Goal: Complete application form: Complete application form

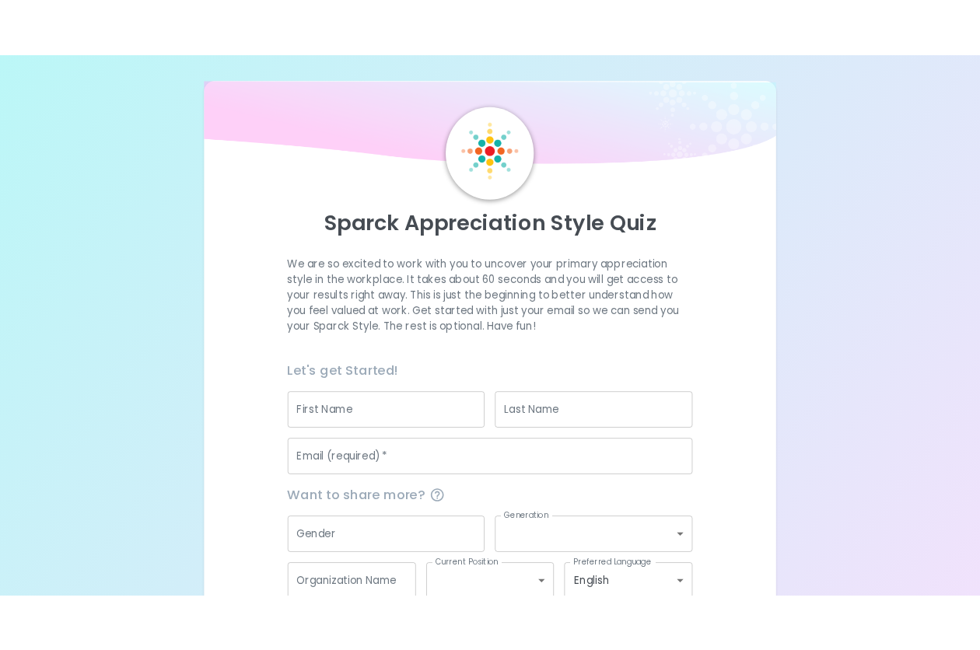
scroll to position [92, 0]
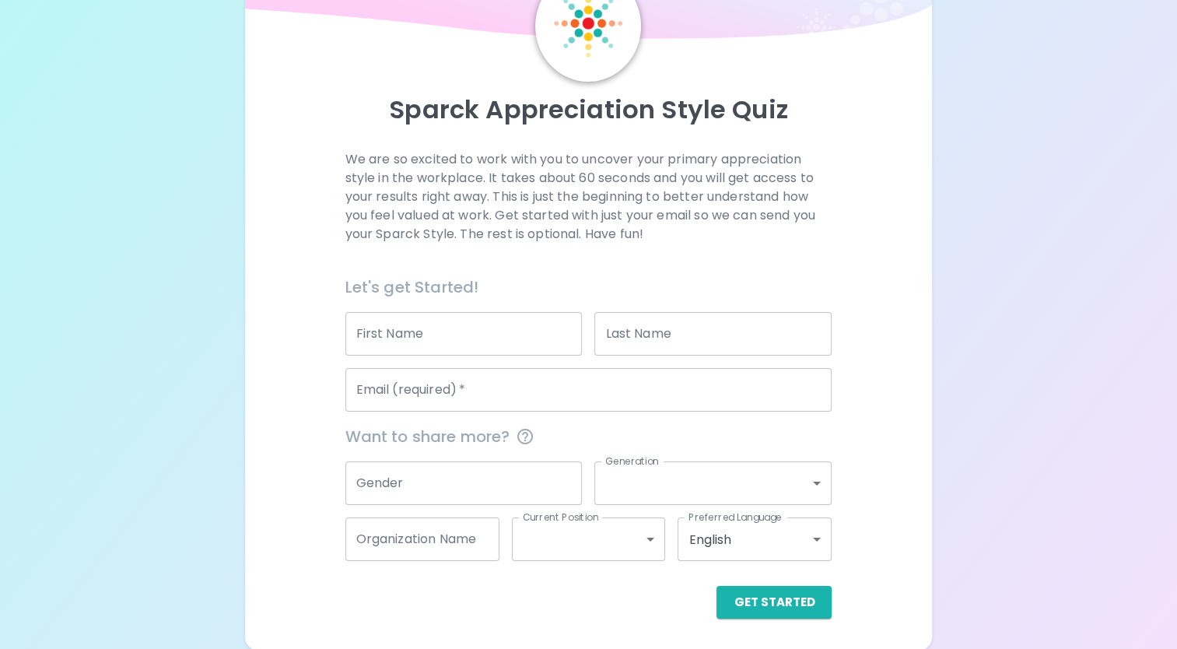
click at [445, 326] on input "First Name" at bounding box center [463, 334] width 237 height 44
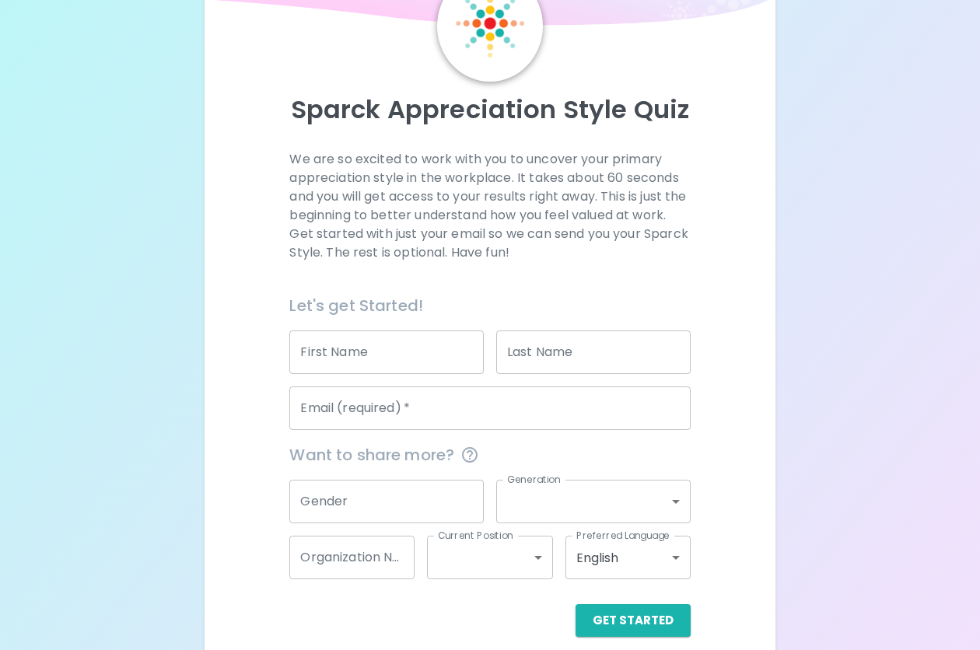
drag, startPoint x: 0, startPoint y: 1, endPoint x: 323, endPoint y: 71, distance: 330.3
click at [323, 71] on div "Sparck Appreciation Style Quiz We are so excited to work with you to uncover yo…" at bounding box center [490, 303] width 534 height 667
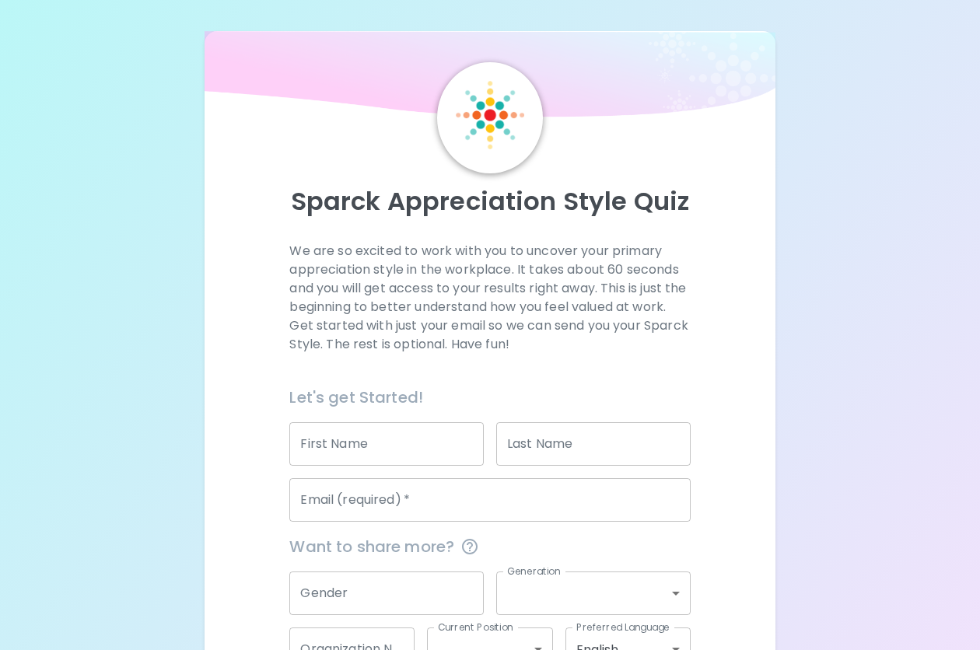
click at [337, 433] on div "First Name First Name" at bounding box center [386, 444] width 194 height 44
type input "Bre"
type input "Lovelace"
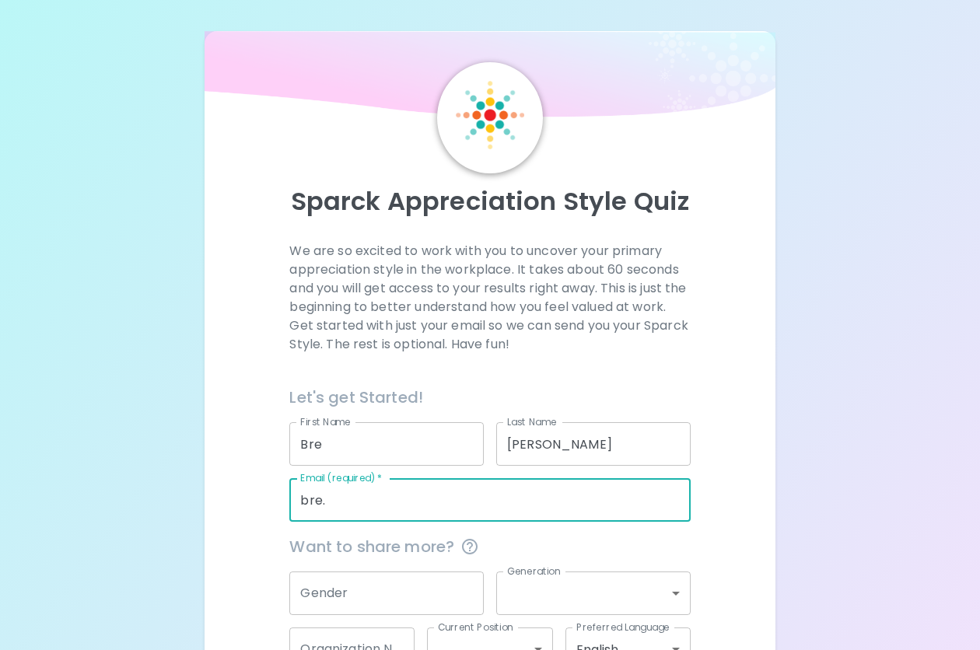
type input "bre.lovelace@prolinkstaff.com"
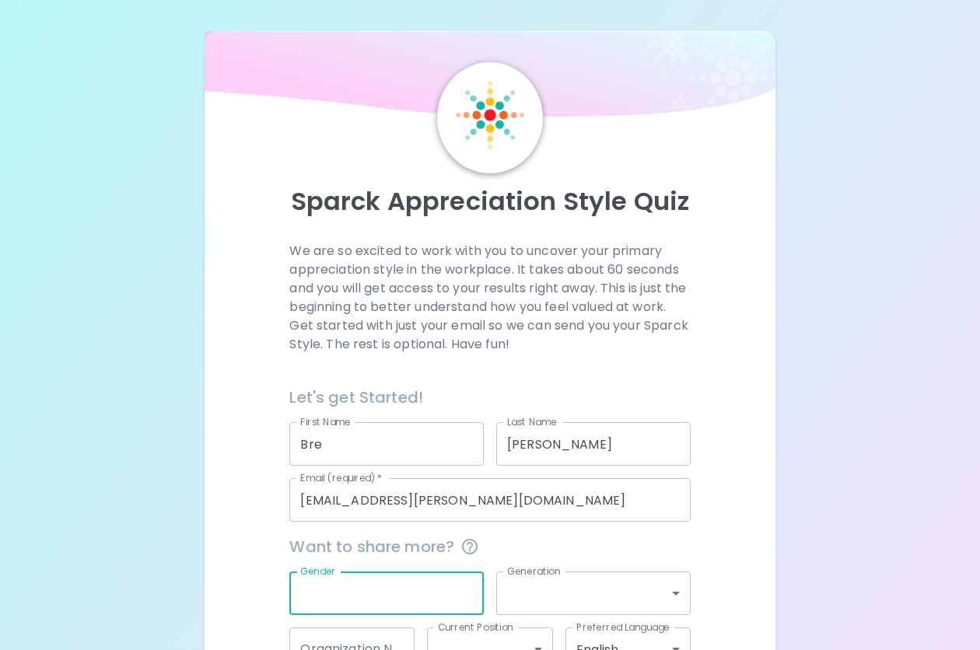
scroll to position [109, 0]
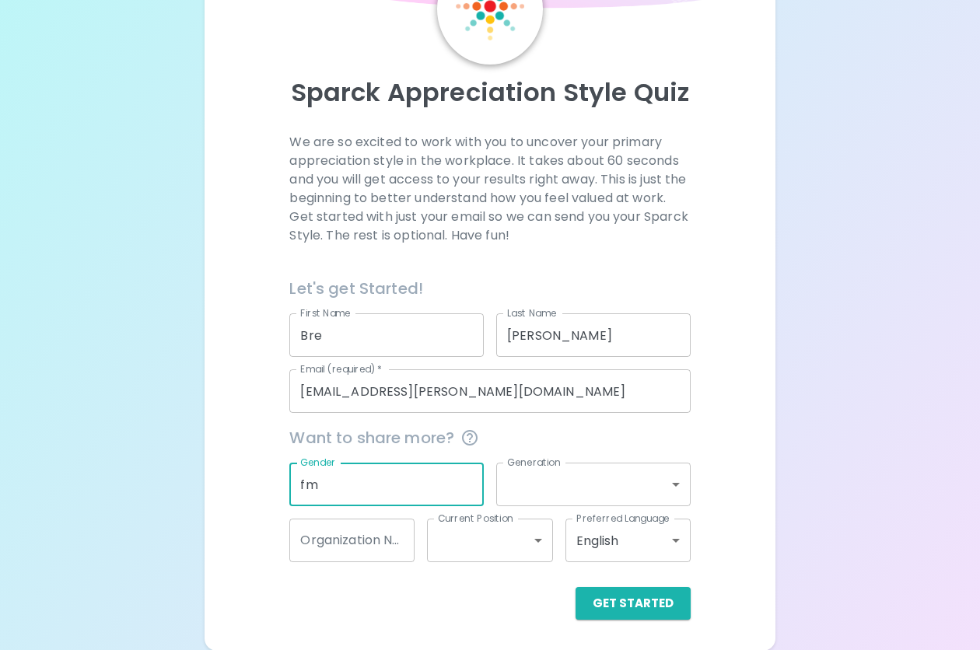
type input "f"
click at [622, 600] on button "Get Started" at bounding box center [633, 603] width 115 height 33
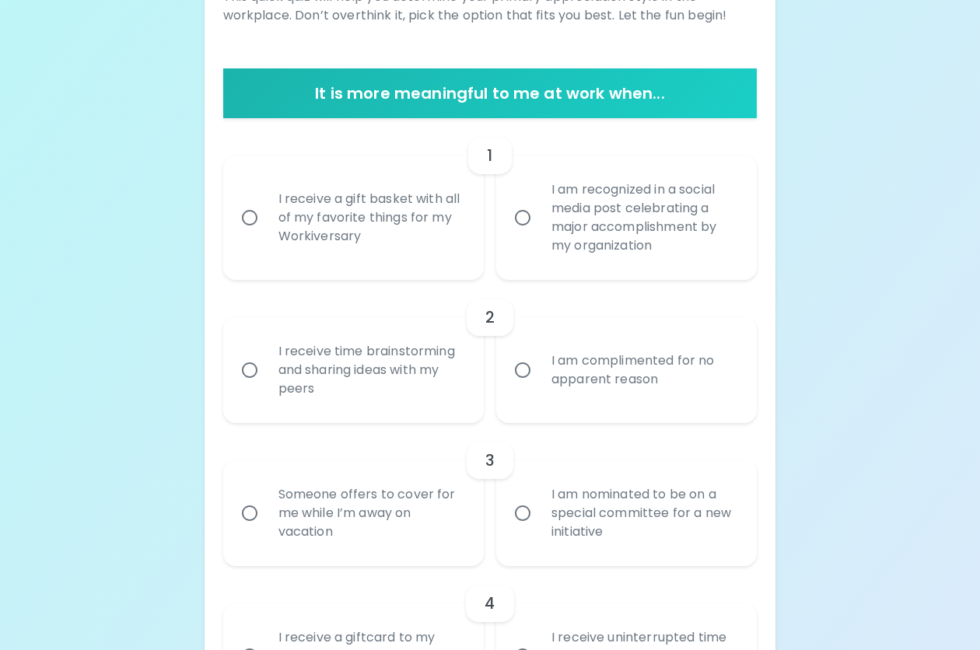
scroll to position [256, 0]
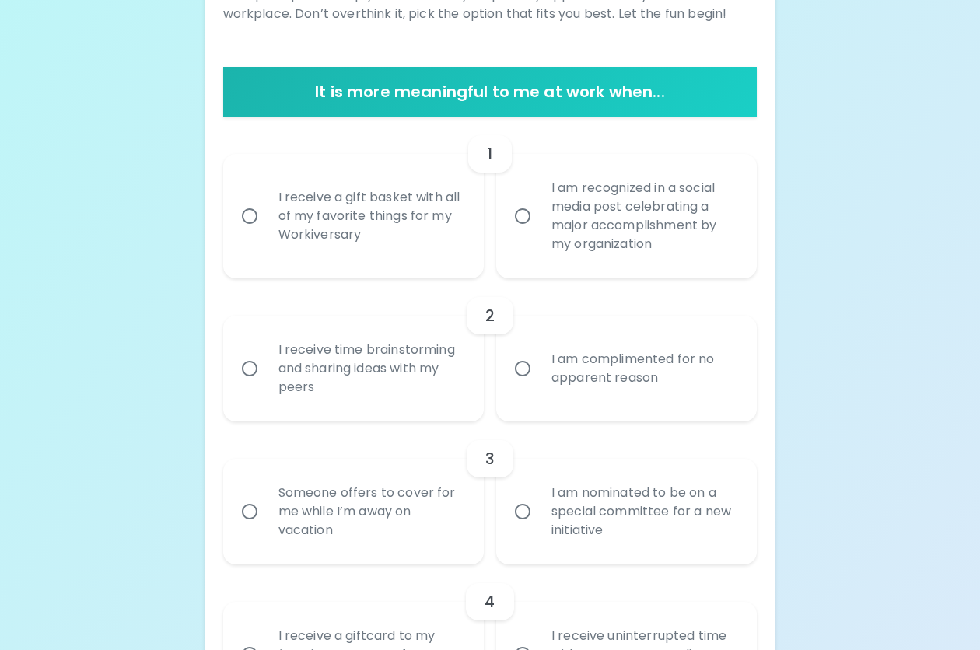
click at [248, 210] on input "I receive a gift basket with all of my favorite things for my Workiversary" at bounding box center [249, 216] width 33 height 33
radio input "true"
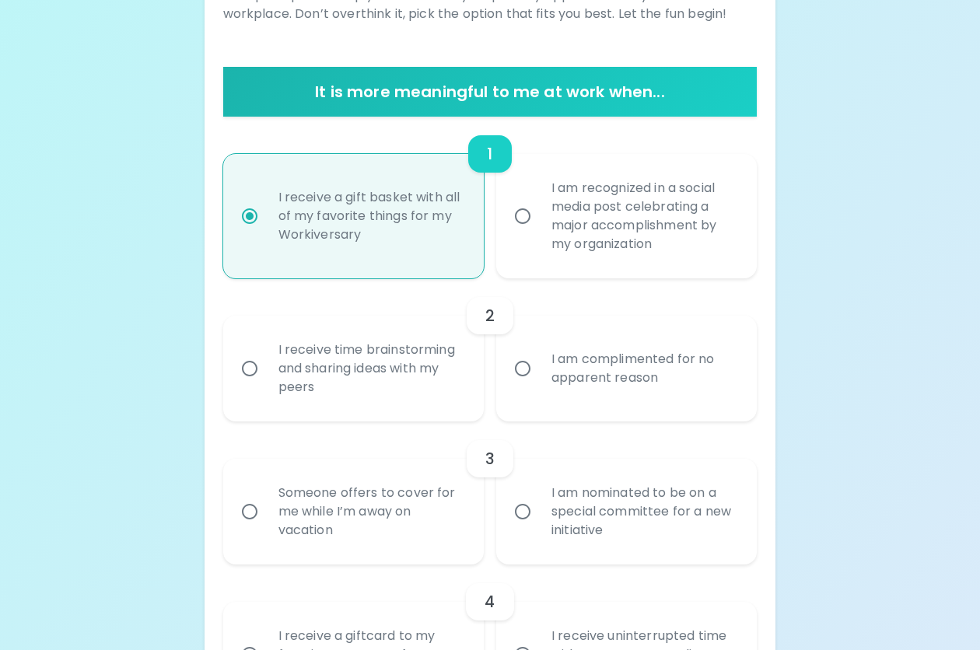
scroll to position [380, 0]
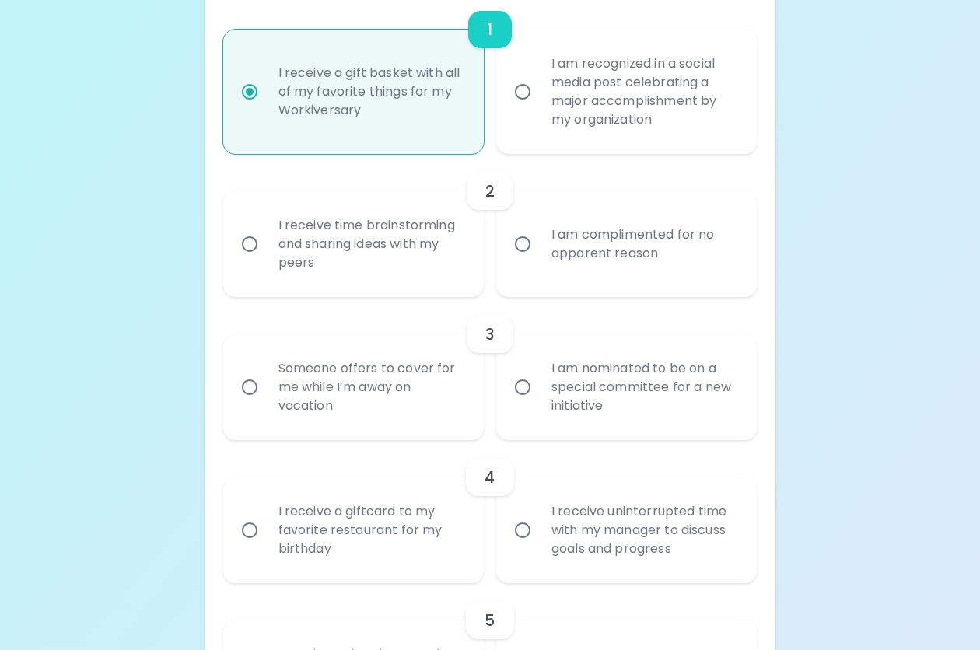
click at [529, 250] on input "I am complimented for no apparent reason" at bounding box center [522, 244] width 33 height 33
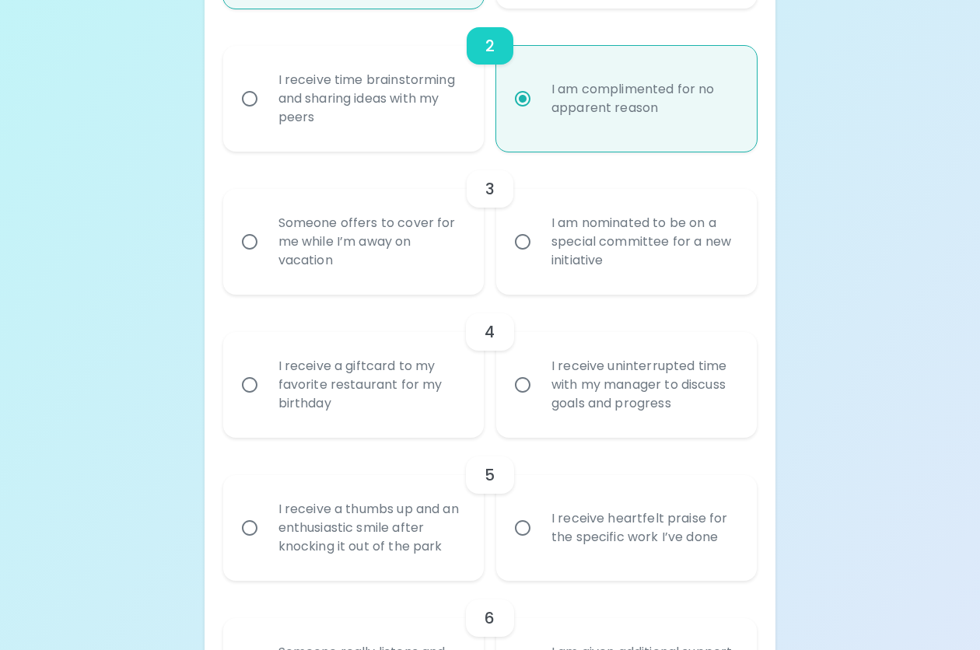
scroll to position [527, 0]
radio input "true"
click at [528, 241] on input "I am nominated to be on a special committee for a new initiative" at bounding box center [522, 241] width 33 height 33
radio input "false"
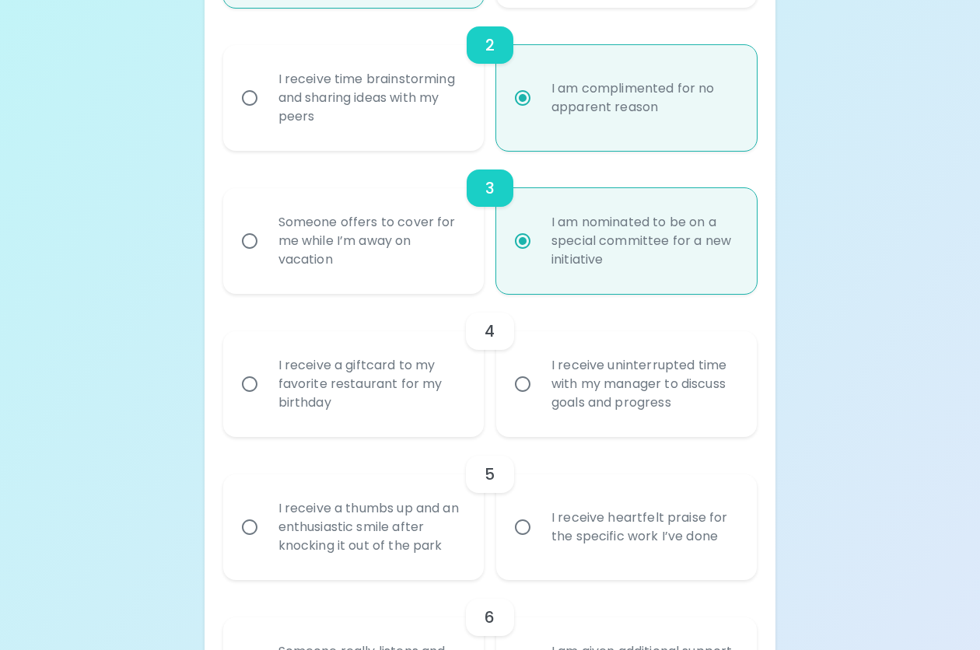
scroll to position [651, 0]
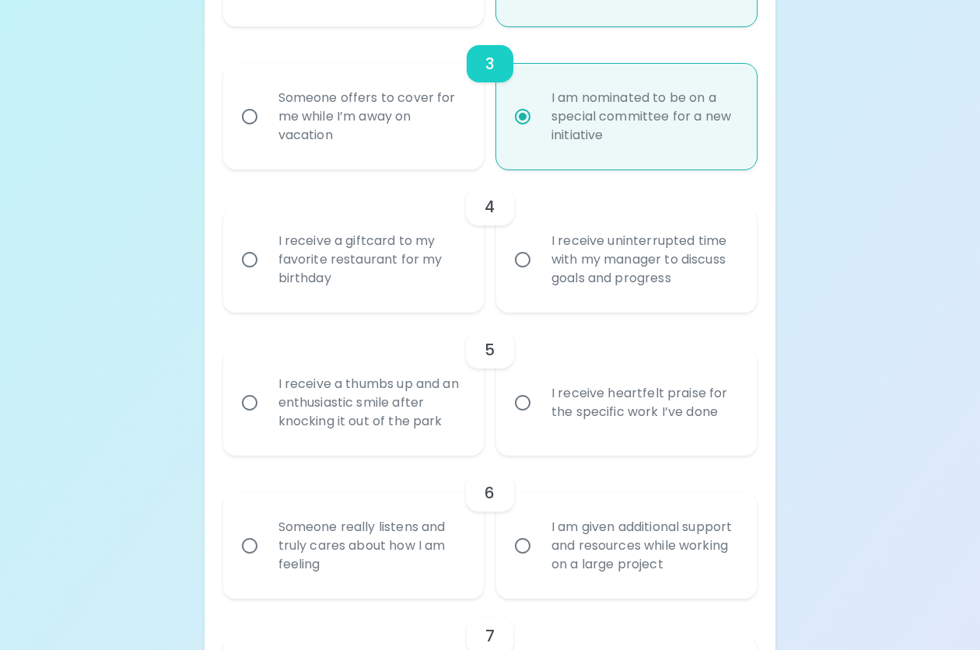
radio input "true"
click at [248, 248] on input "I receive a giftcard to my favorite restaurant for my birthday" at bounding box center [249, 259] width 33 height 33
radio input "false"
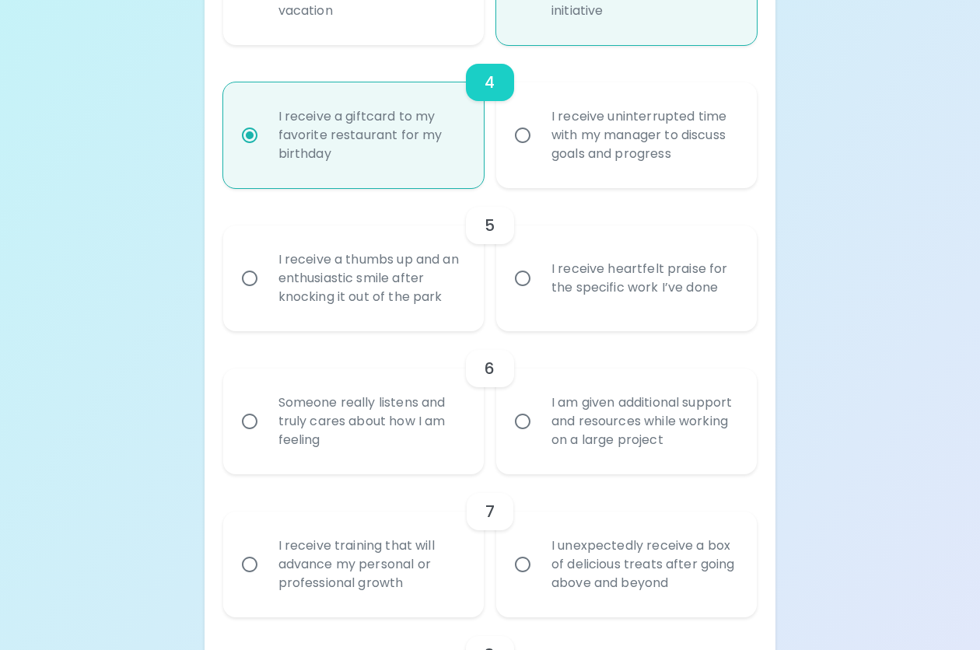
scroll to position [787, 0]
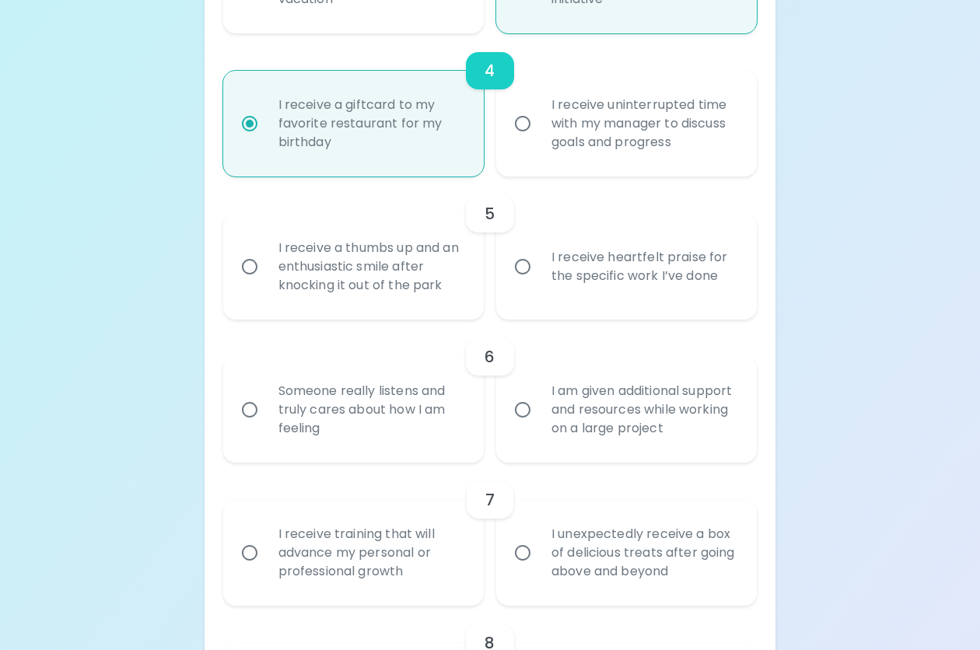
radio input "true"
click at [521, 271] on input "I receive heartfelt praise for the specific work I’ve done" at bounding box center [522, 266] width 33 height 33
radio input "false"
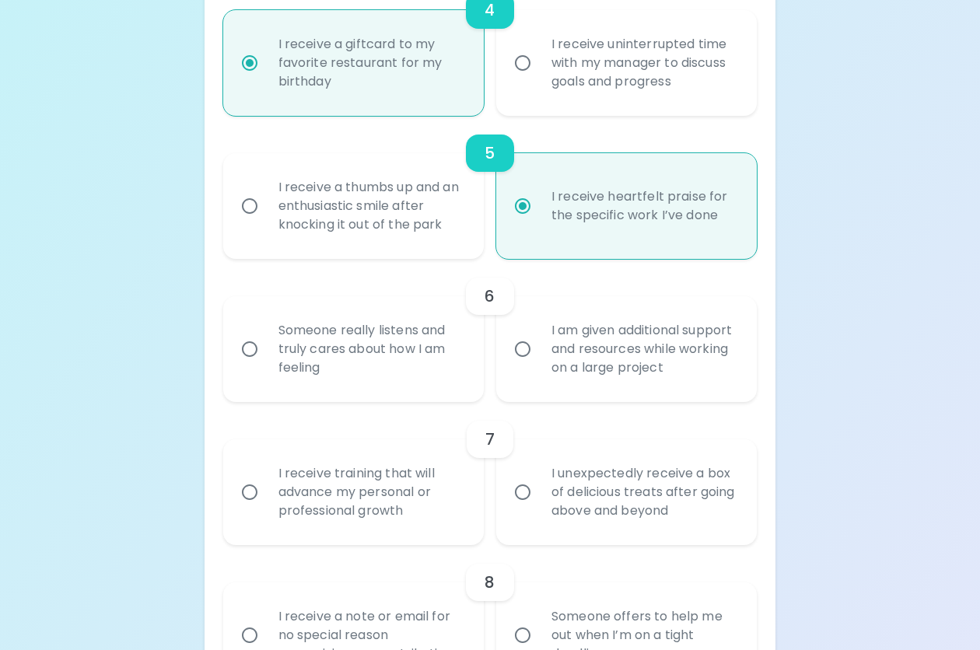
scroll to position [912, 0]
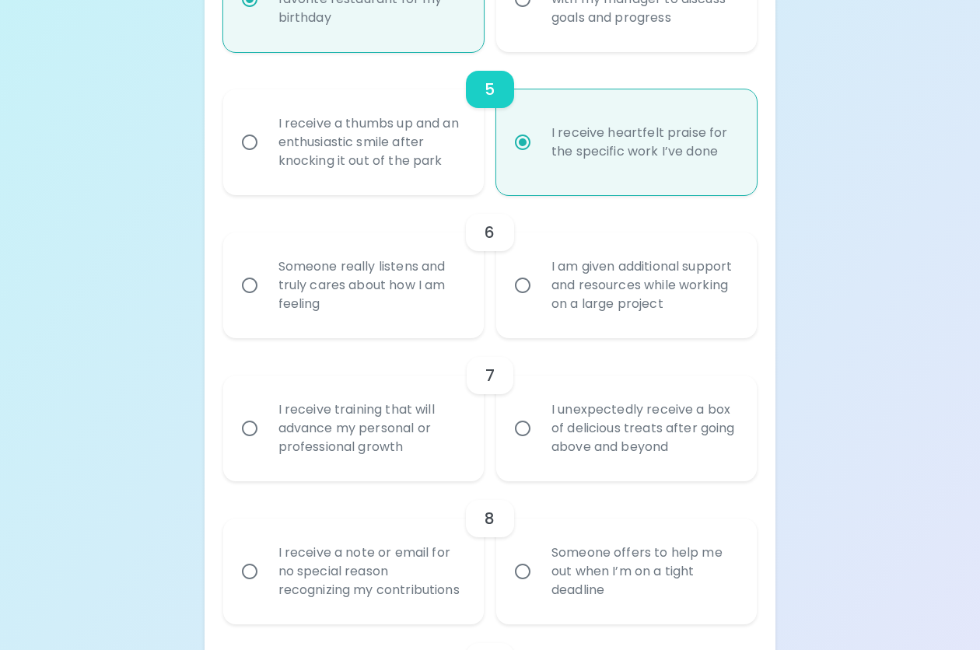
radio input "true"
click at [366, 289] on div "Someone really listens and truly cares about how I am feeling" at bounding box center [370, 285] width 209 height 93
click at [266, 289] on input "Someone really listens and truly cares about how I am feeling" at bounding box center [249, 285] width 33 height 33
radio input "false"
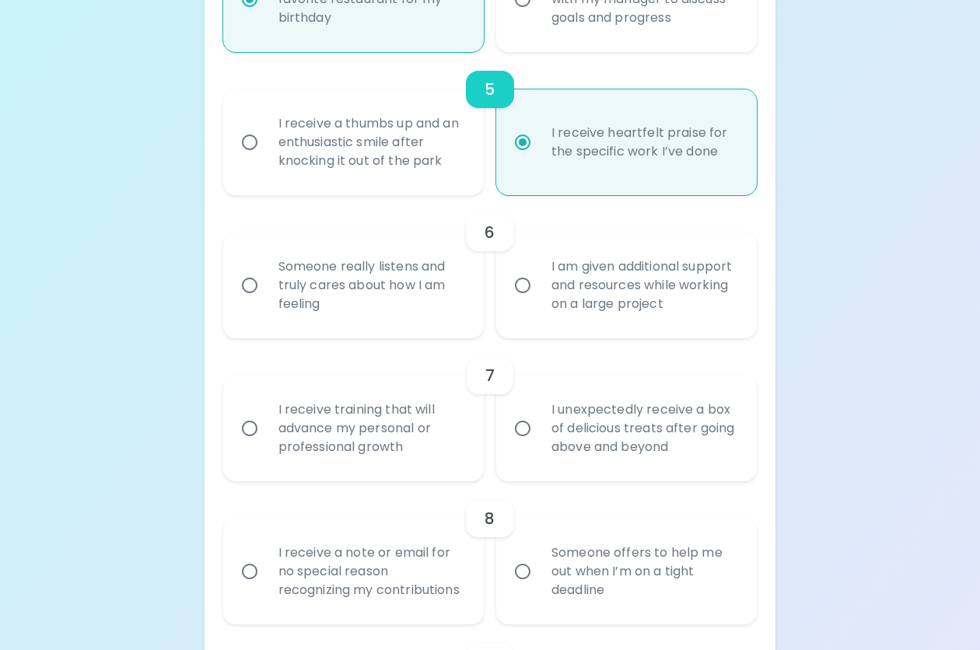
radio input "false"
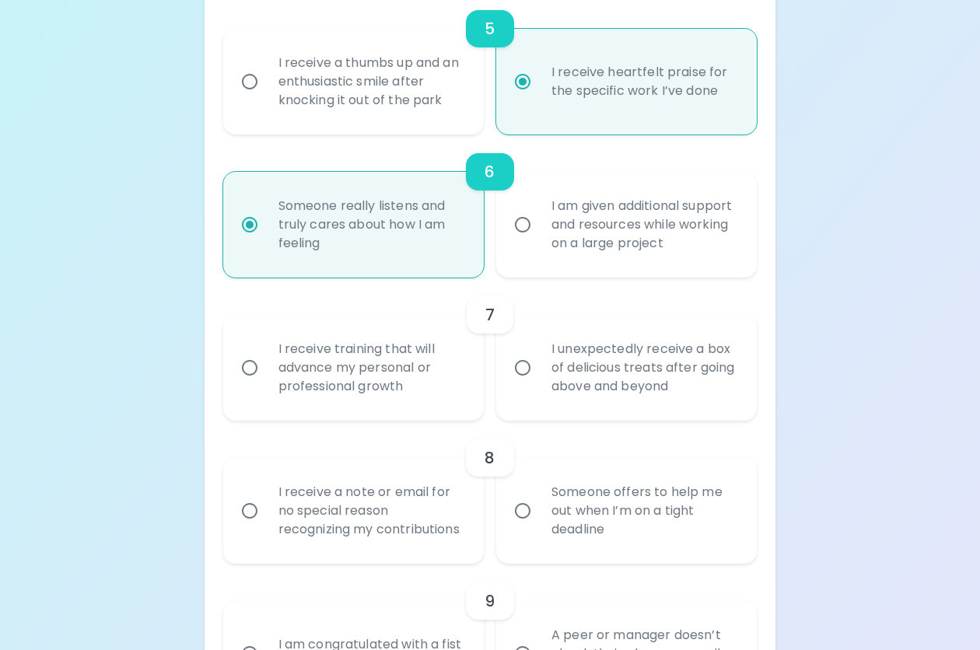
scroll to position [1036, 0]
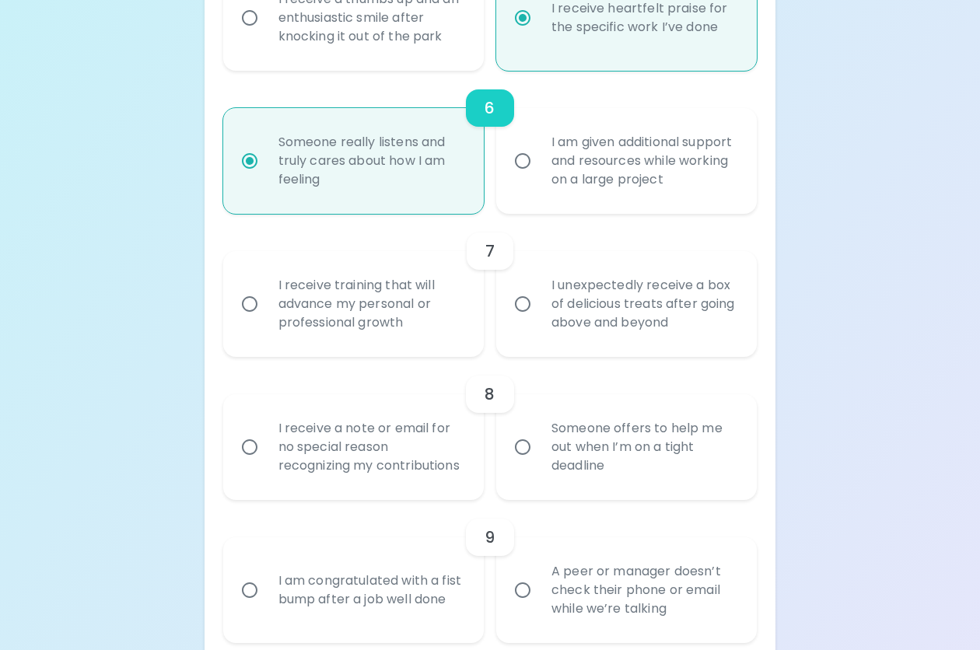
radio input "true"
click at [387, 300] on div "I receive training that will advance my personal or professional growth" at bounding box center [370, 303] width 209 height 93
click at [266, 300] on input "I receive training that will advance my personal or professional growth" at bounding box center [249, 304] width 33 height 33
radio input "false"
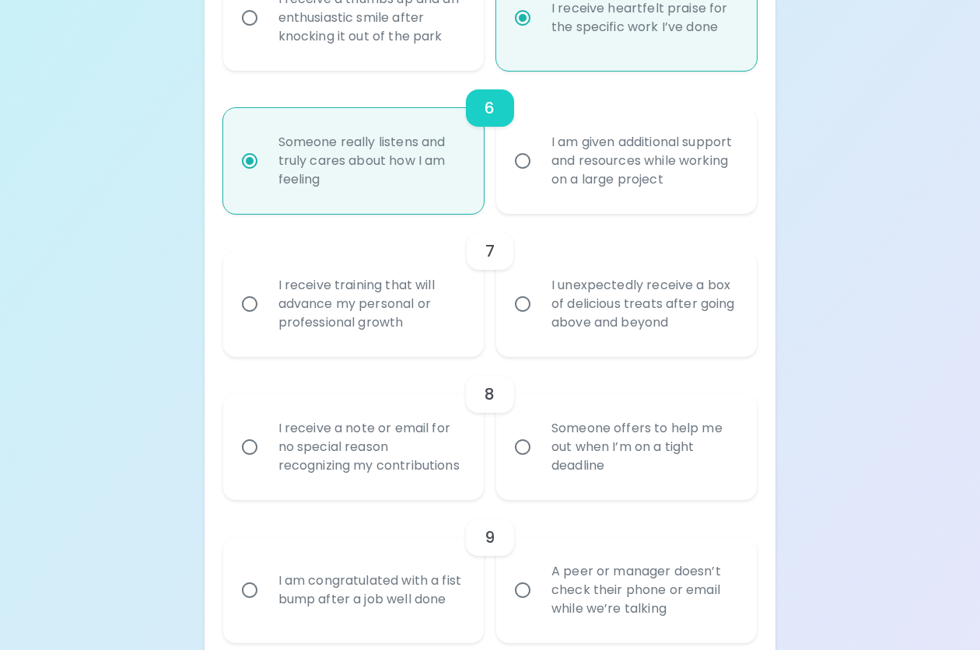
radio input "false"
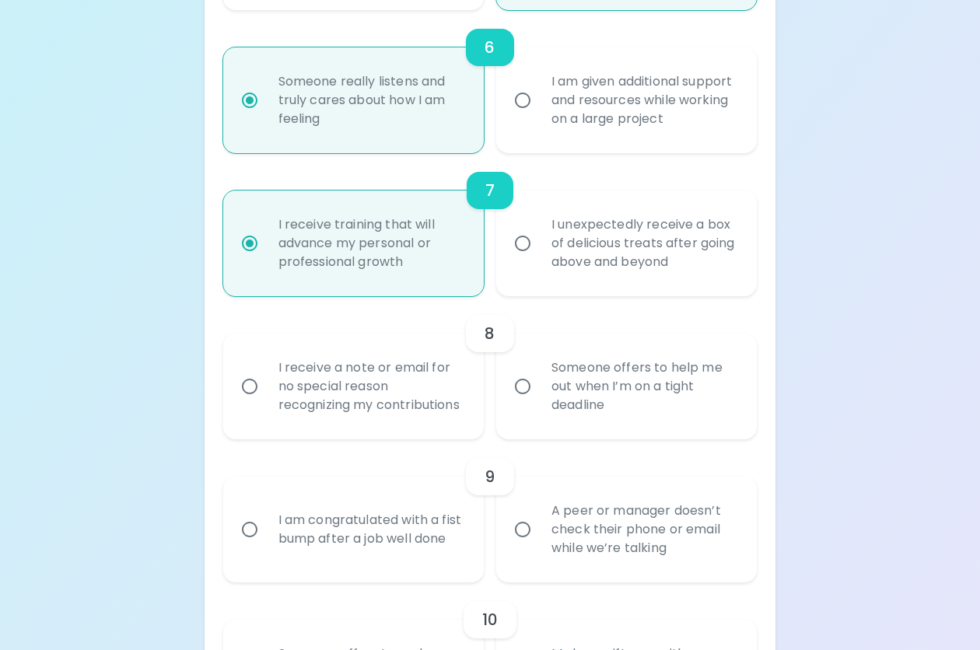
scroll to position [1161, 0]
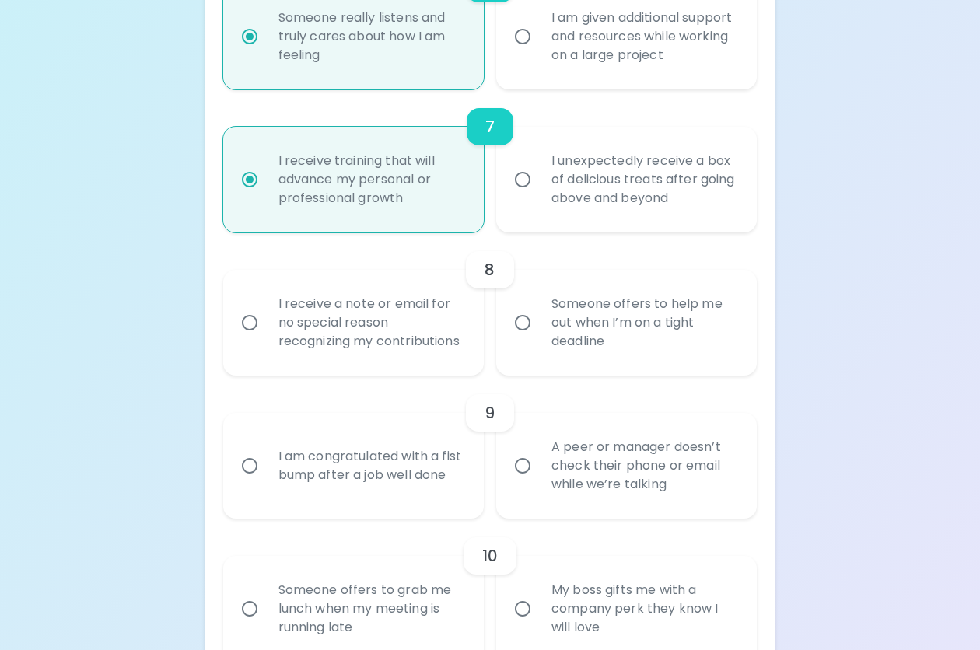
radio input "true"
click at [382, 322] on div "I receive a note or email for no special reason recognizing my contributions" at bounding box center [370, 322] width 209 height 93
click at [266, 322] on input "I receive a note or email for no special reason recognizing my contributions" at bounding box center [249, 322] width 33 height 33
radio input "false"
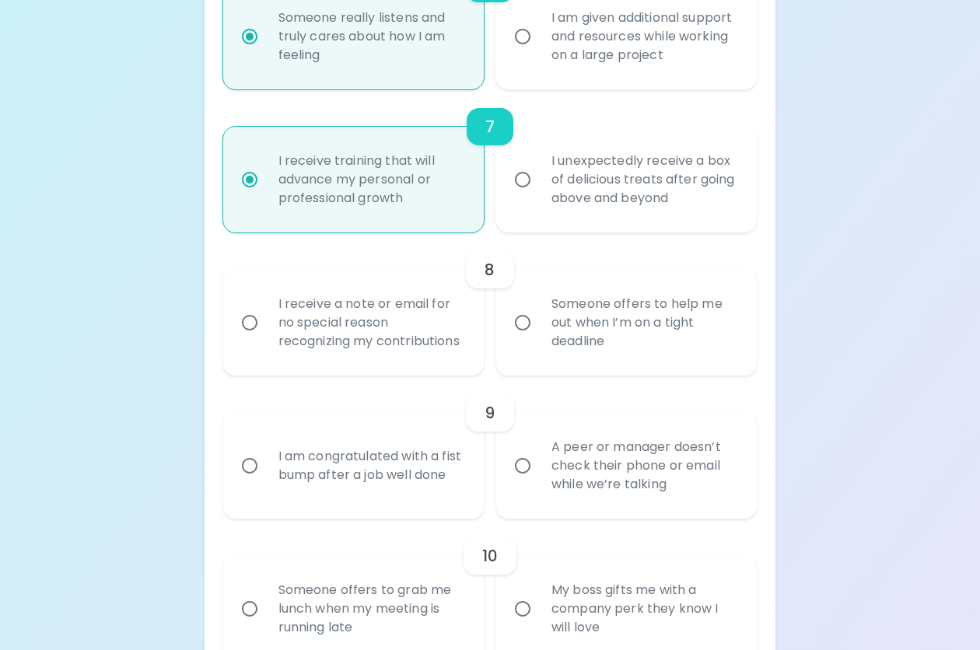
radio input "false"
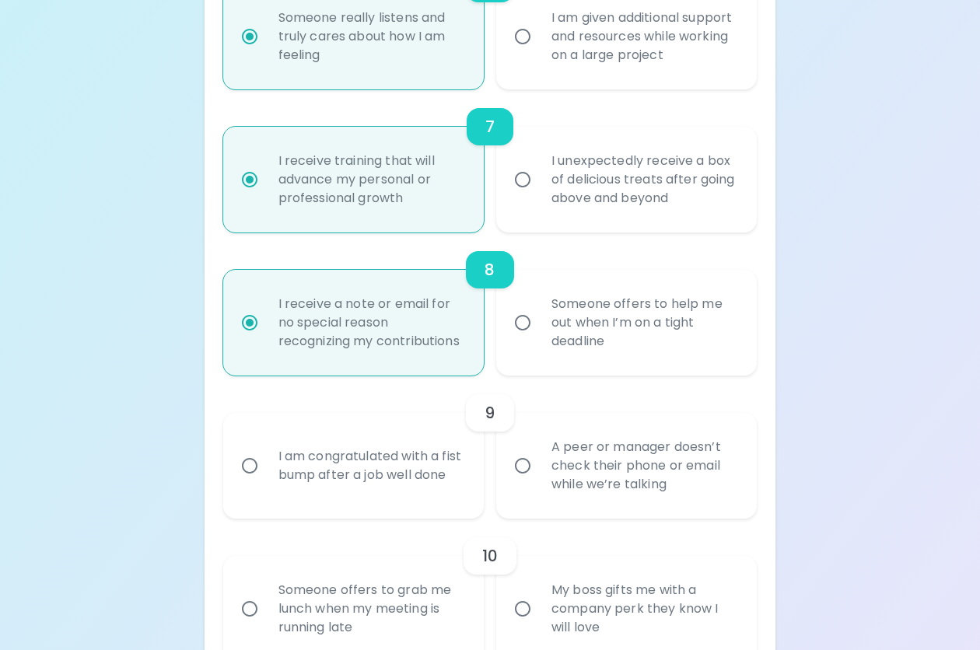
scroll to position [1285, 0]
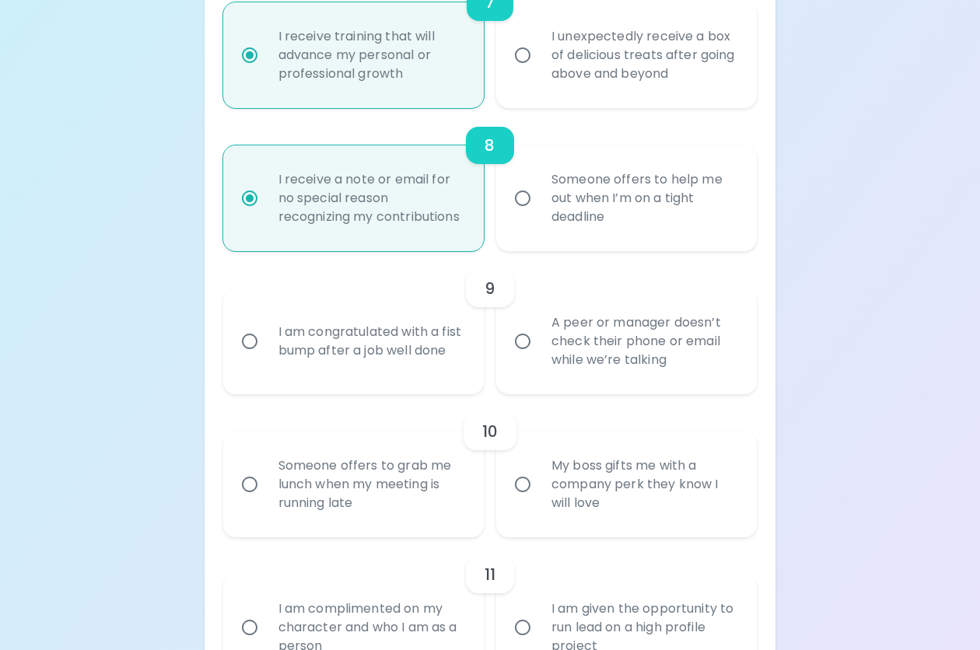
radio input "true"
click at [600, 351] on div "A peer or manager doesn’t check their phone or email while we’re talking" at bounding box center [643, 341] width 209 height 93
click at [539, 351] on input "A peer or manager doesn’t check their phone or email while we’re talking" at bounding box center [522, 341] width 33 height 33
radio input "false"
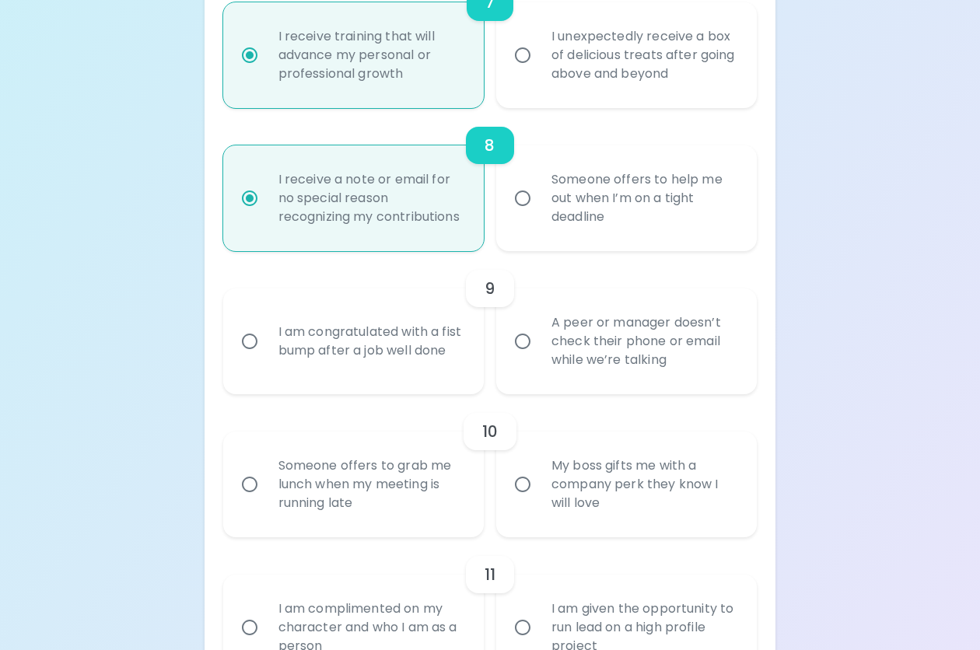
radio input "false"
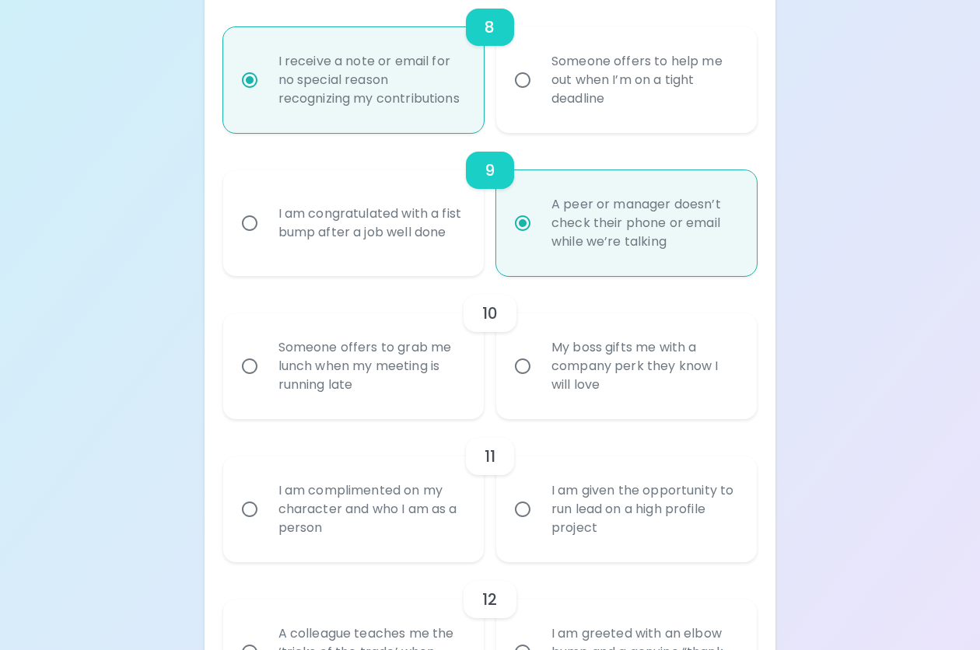
scroll to position [1410, 0]
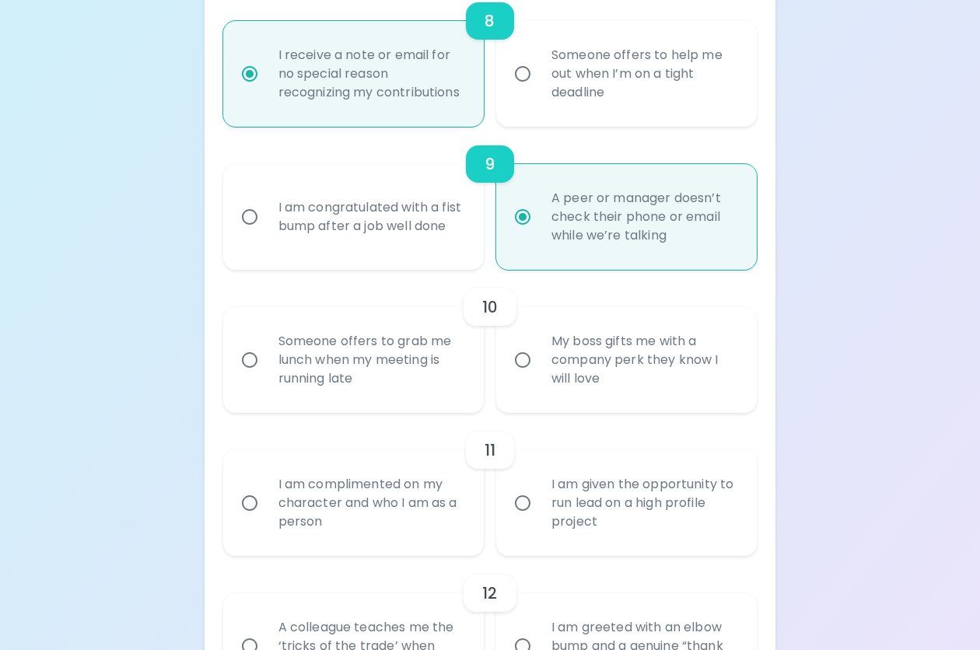
radio input "true"
click at [373, 345] on div "Someone offers to grab me lunch when my meeting is running late" at bounding box center [370, 359] width 209 height 93
click at [266, 345] on input "Someone offers to grab me lunch when my meeting is running late" at bounding box center [249, 360] width 33 height 33
radio input "false"
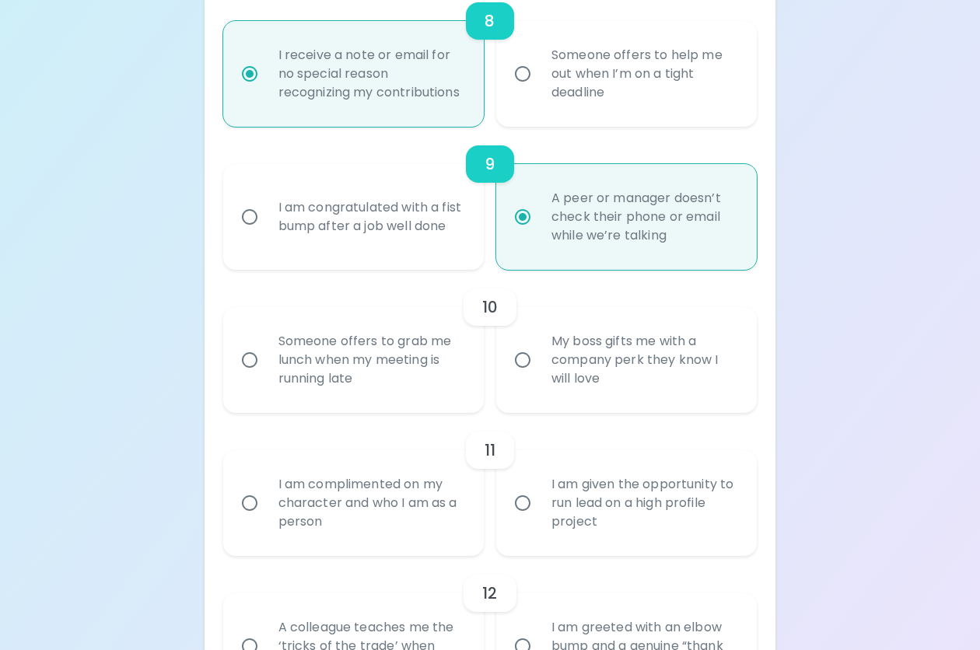
radio input "false"
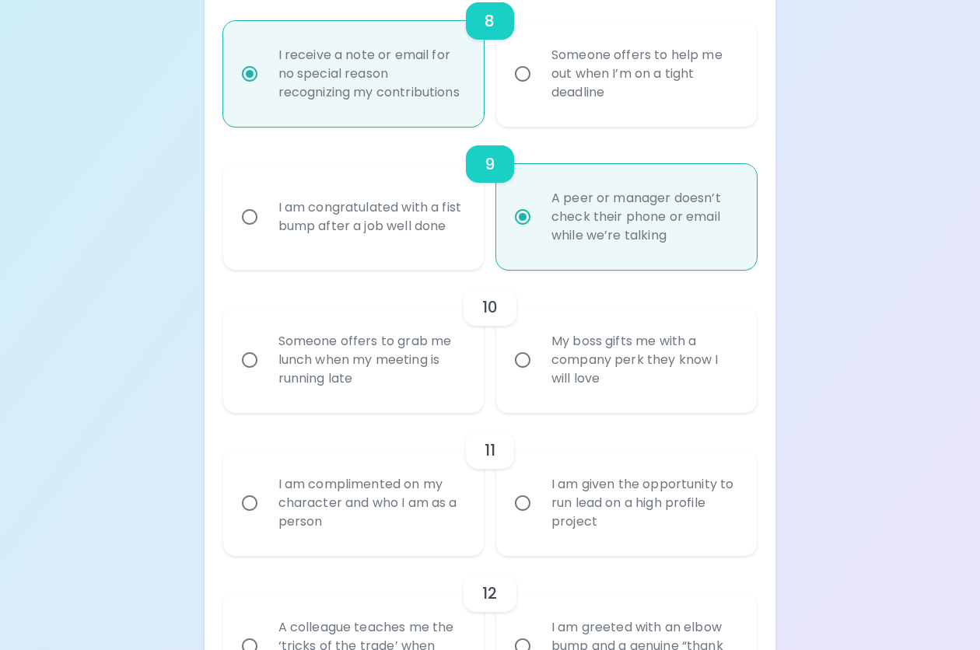
radio input "false"
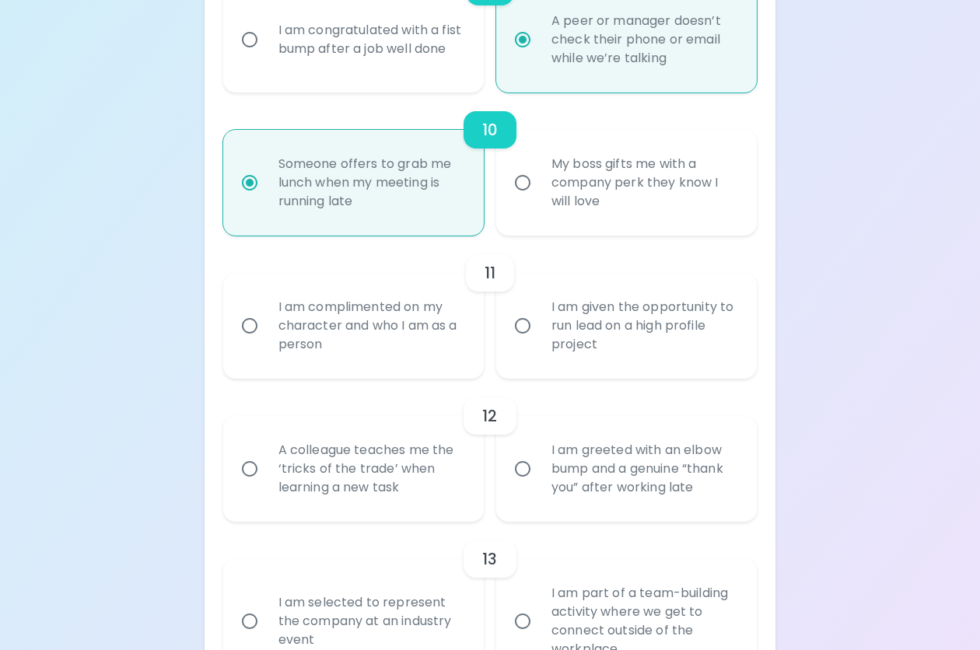
scroll to position [1589, 0]
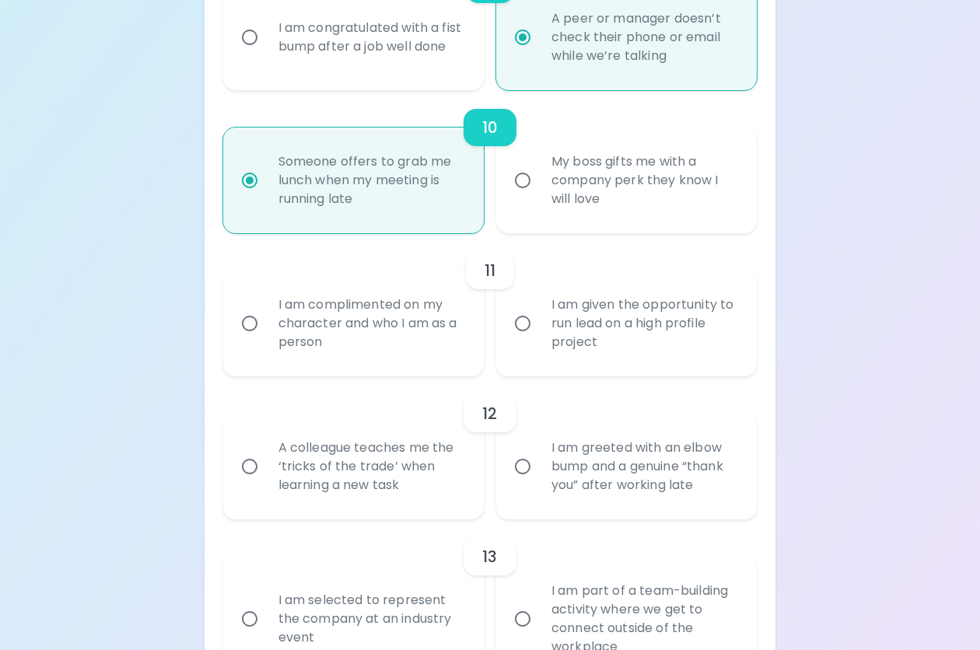
radio input "true"
click at [625, 331] on div "I am given the opportunity to run lead on a high profile project" at bounding box center [643, 323] width 209 height 93
click at [539, 331] on input "I am given the opportunity to run lead on a high profile project" at bounding box center [522, 323] width 33 height 33
radio input "false"
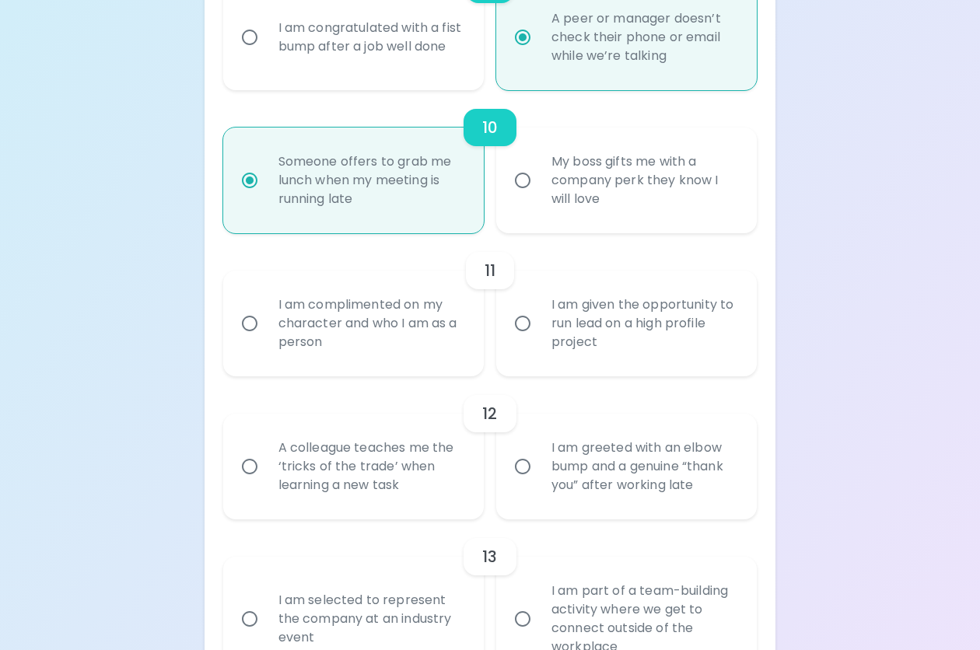
radio input "false"
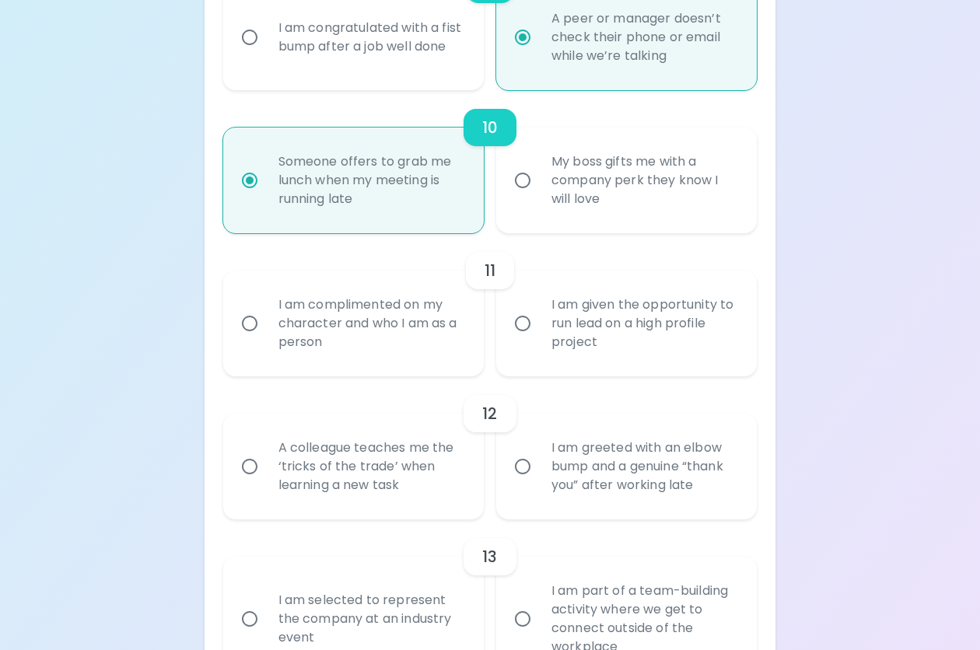
radio input "false"
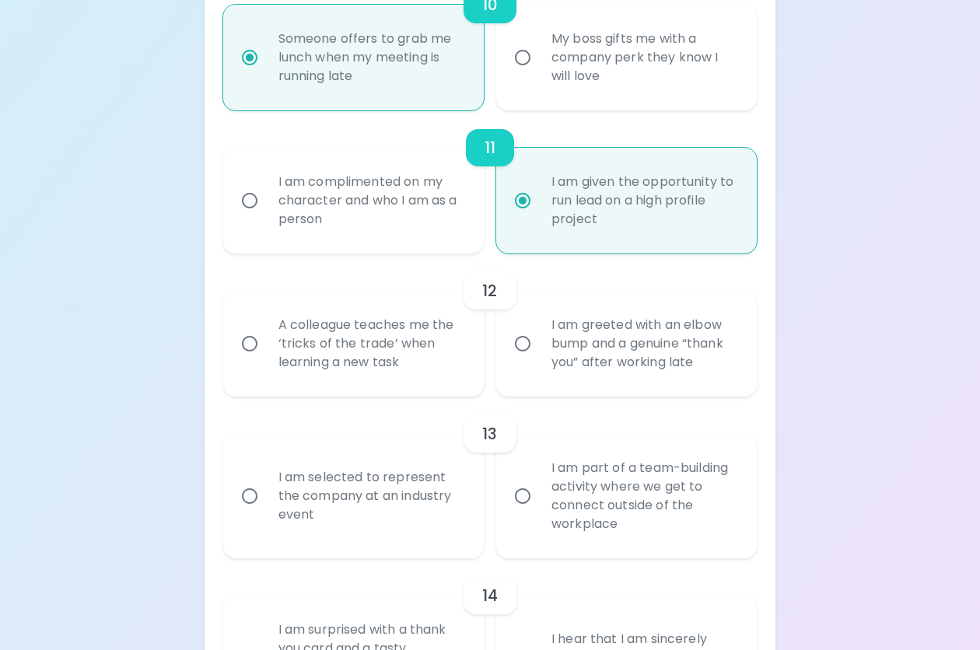
scroll to position [1714, 0]
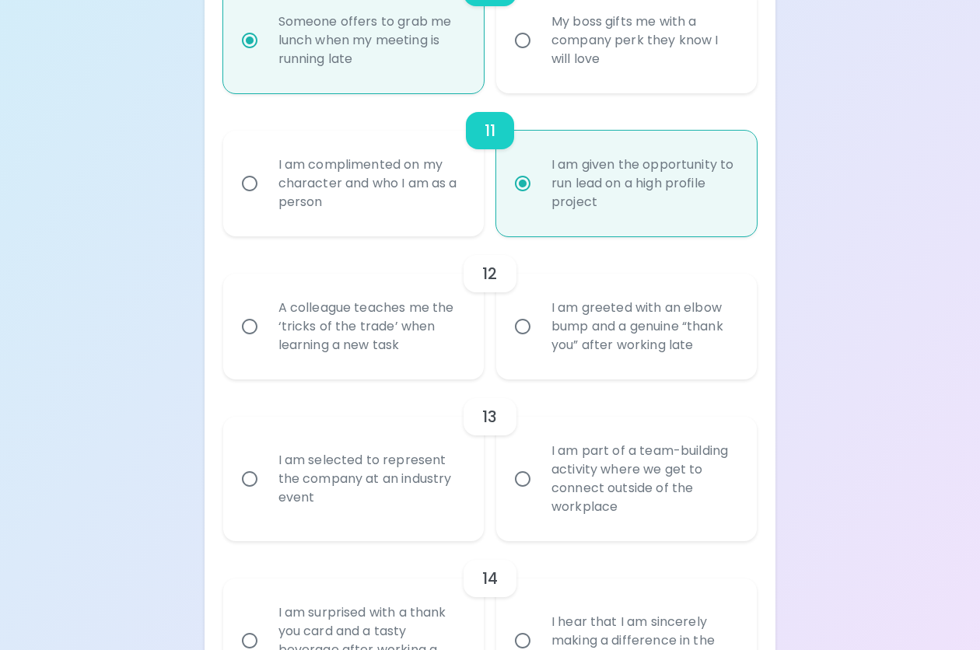
radio input "true"
click at [383, 343] on div "A colleague teaches me the ‘tricks of the trade’ when learning a new task" at bounding box center [370, 326] width 209 height 93
click at [266, 343] on input "A colleague teaches me the ‘tricks of the trade’ when learning a new task" at bounding box center [249, 326] width 33 height 33
radio input "false"
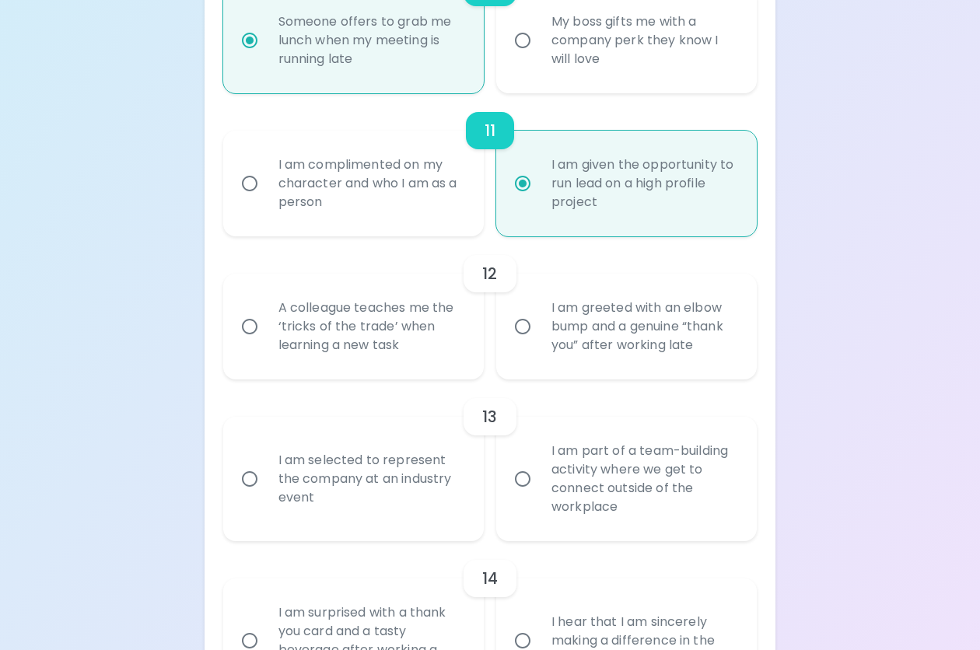
radio input "false"
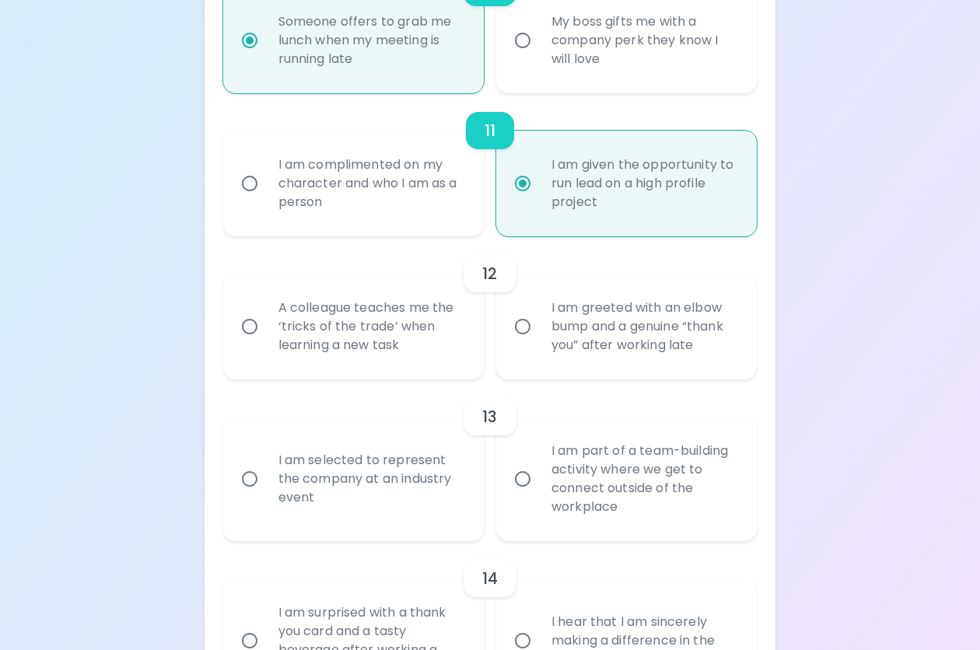
radio input "false"
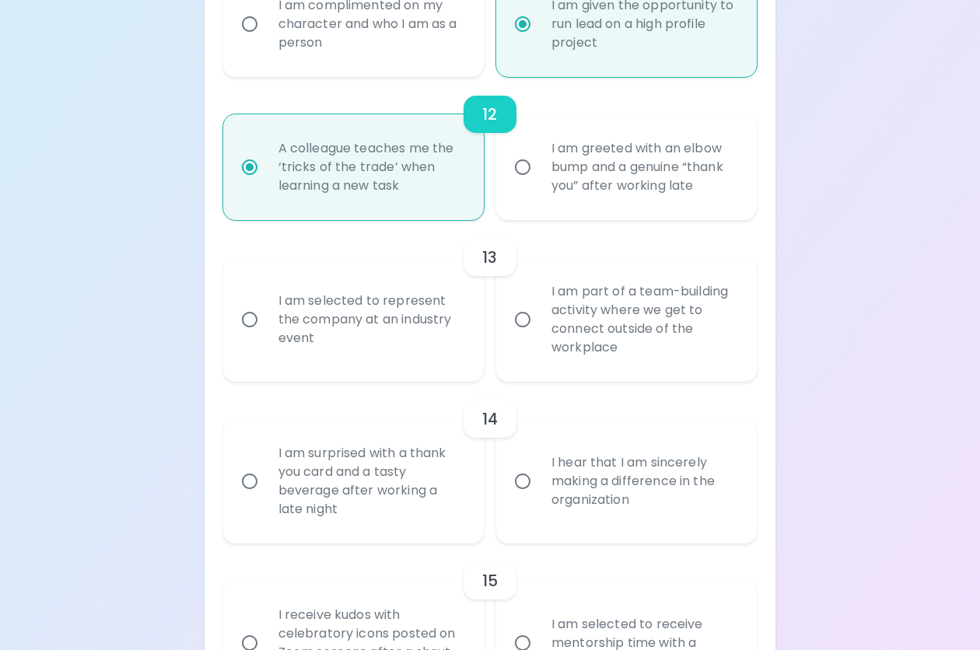
scroll to position [1889, 0]
radio input "true"
click at [376, 327] on div "I am selected to represent the company at an industry event" at bounding box center [370, 318] width 209 height 93
click at [266, 327] on input "I am selected to represent the company at an industry event" at bounding box center [249, 319] width 33 height 33
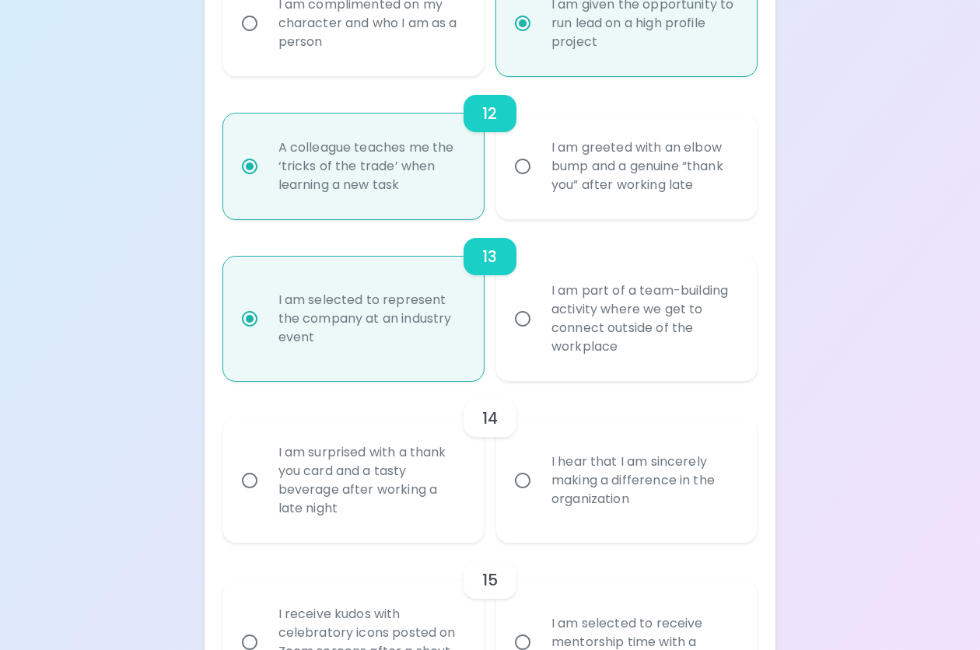
radio input "false"
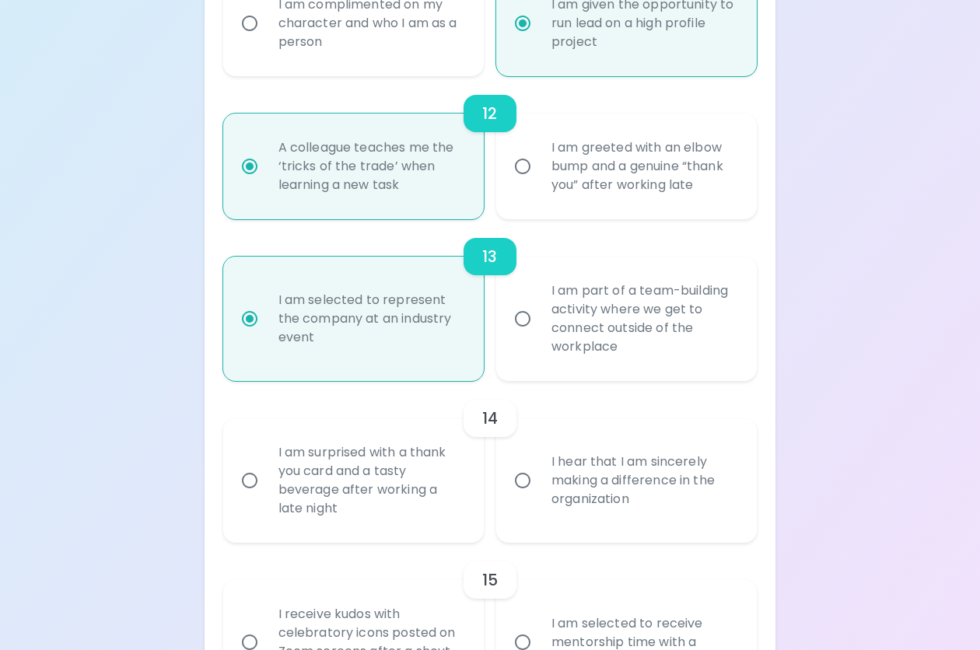
radio input "false"
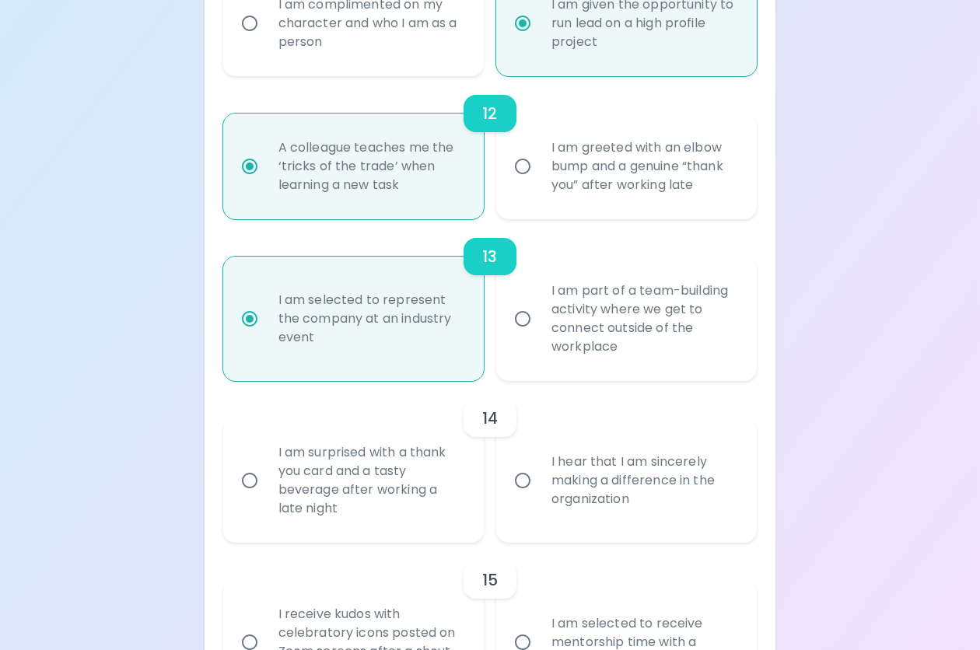
radio input "false"
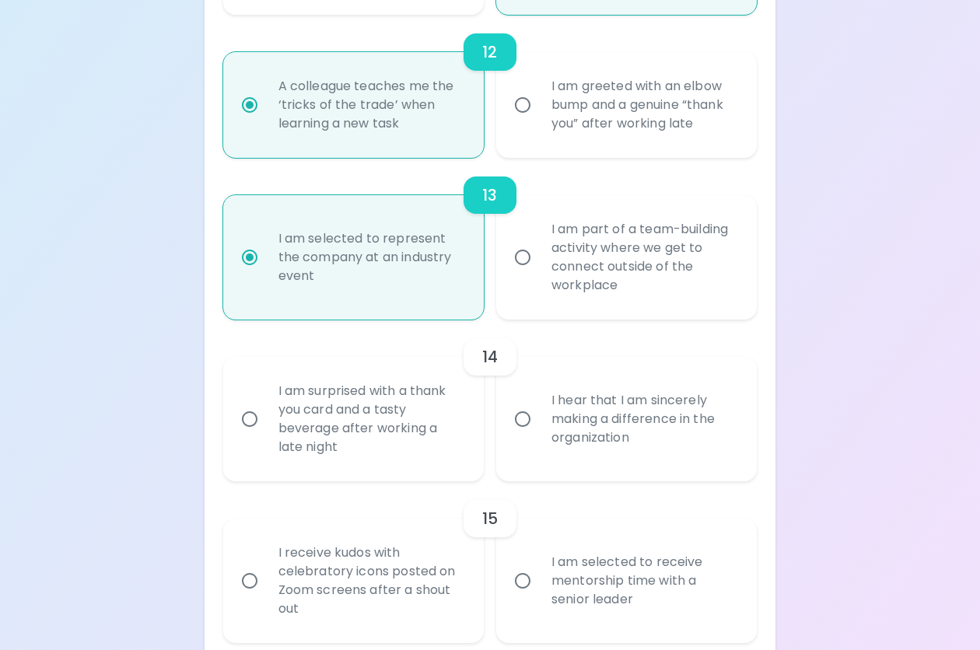
scroll to position [2014, 0]
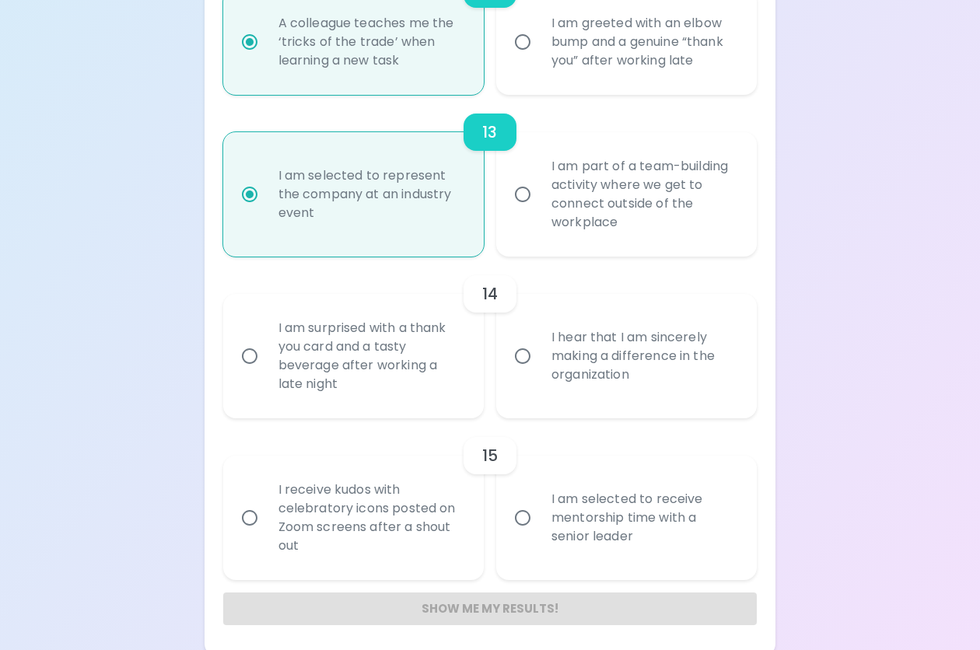
radio input "true"
click at [587, 351] on div "I hear that I am sincerely making a difference in the organization" at bounding box center [643, 356] width 209 height 93
click at [539, 351] on input "I hear that I am sincerely making a difference in the organization" at bounding box center [522, 356] width 33 height 33
radio input "false"
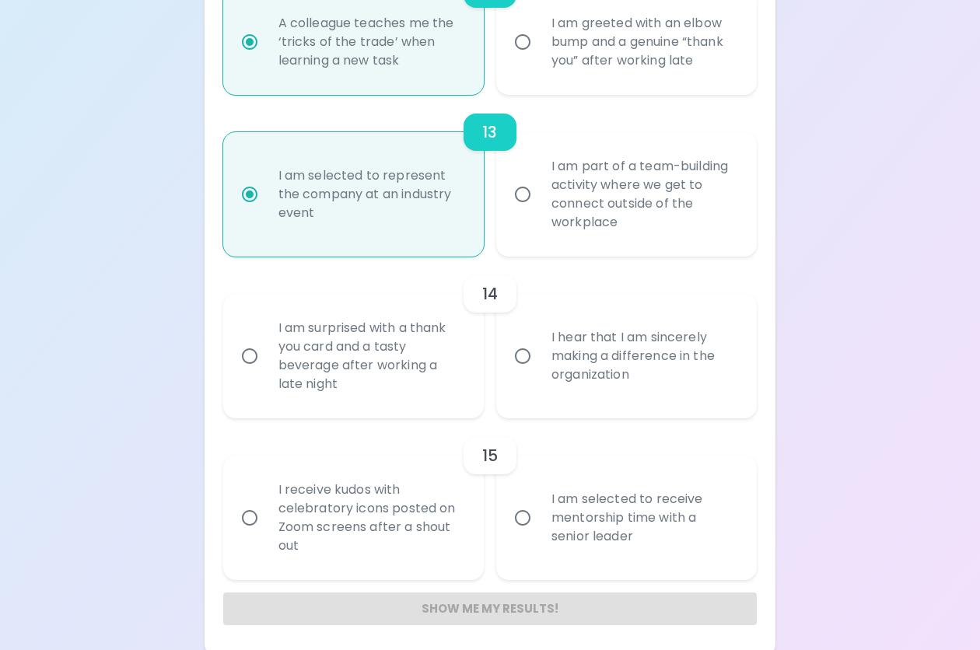
radio input "false"
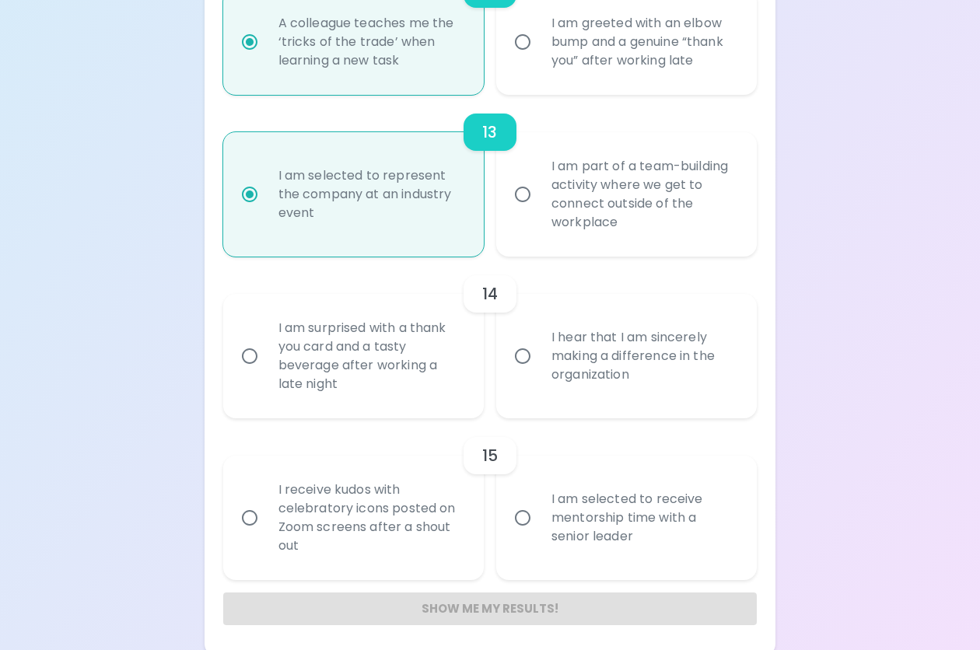
radio input "false"
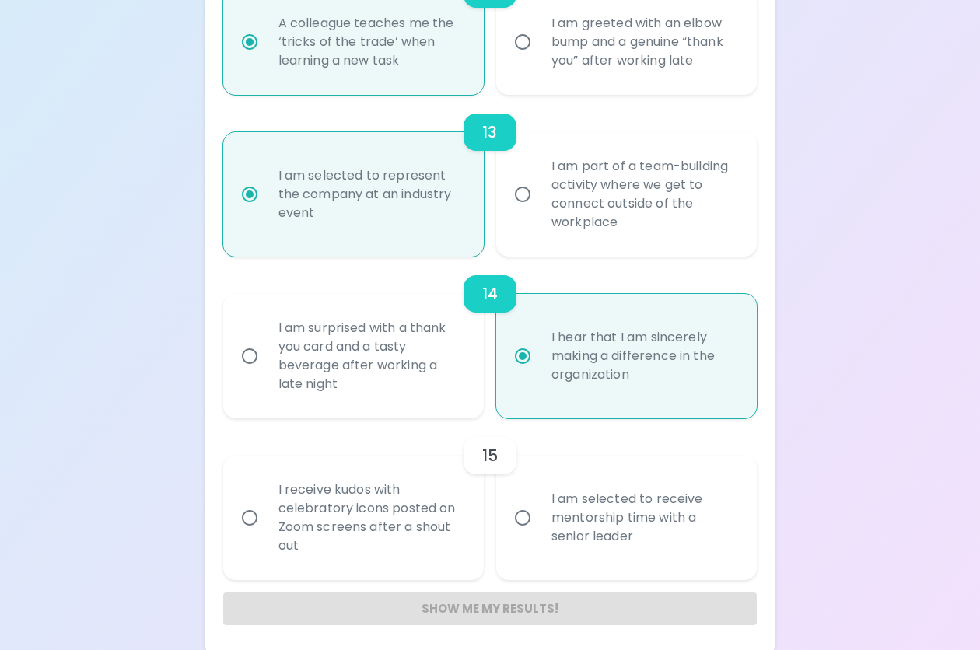
scroll to position [2019, 0]
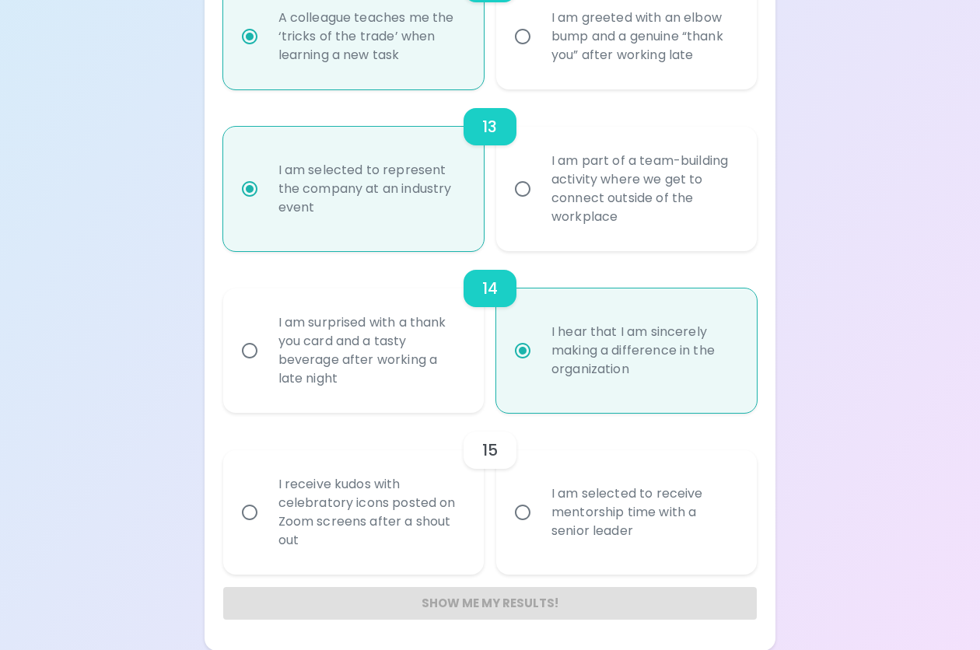
radio input "true"
click at [590, 509] on div "I am selected to receive mentorship time with a senior leader" at bounding box center [643, 512] width 209 height 93
click at [539, 509] on input "I am selected to receive mentorship time with a senior leader" at bounding box center [522, 512] width 33 height 33
radio input "false"
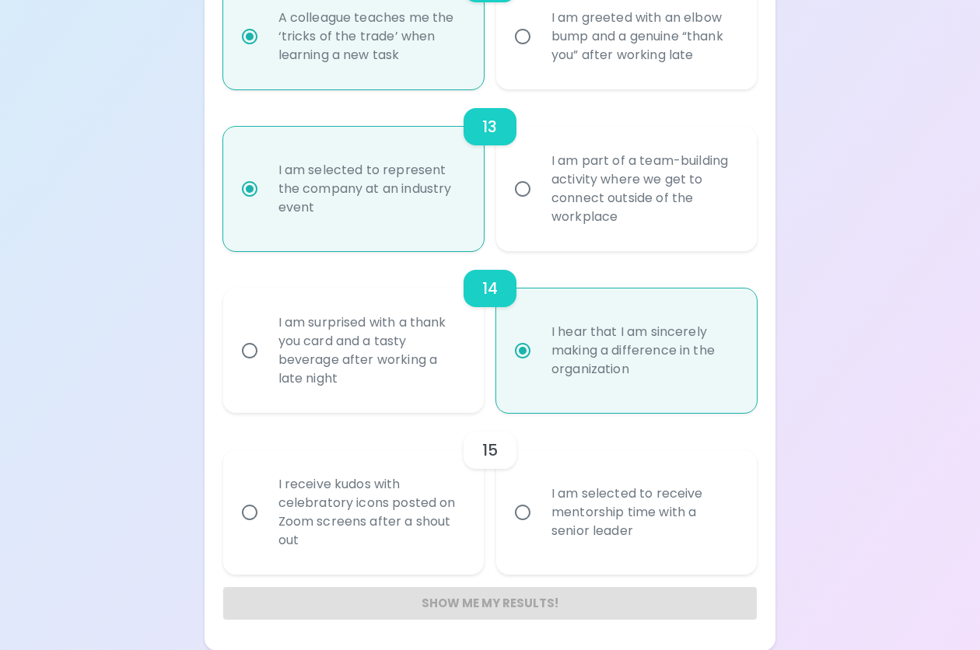
radio input "false"
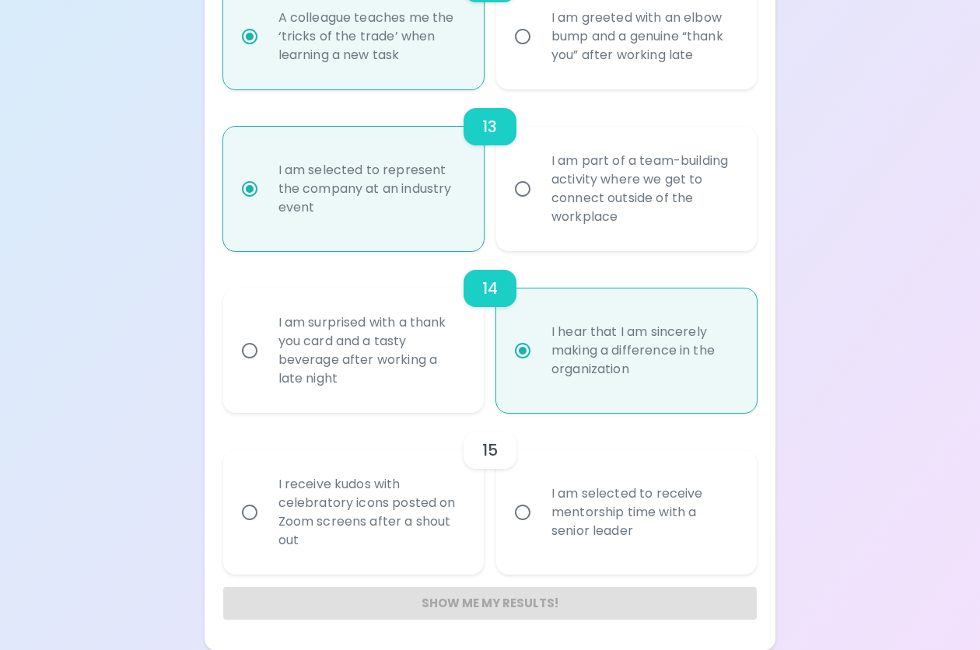
radio input "false"
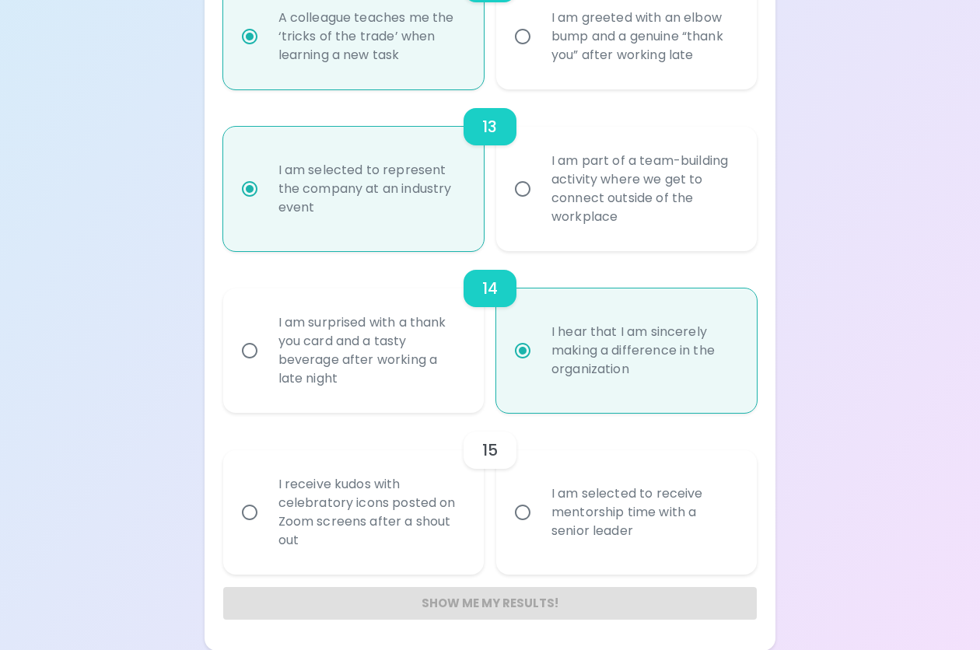
radio input "false"
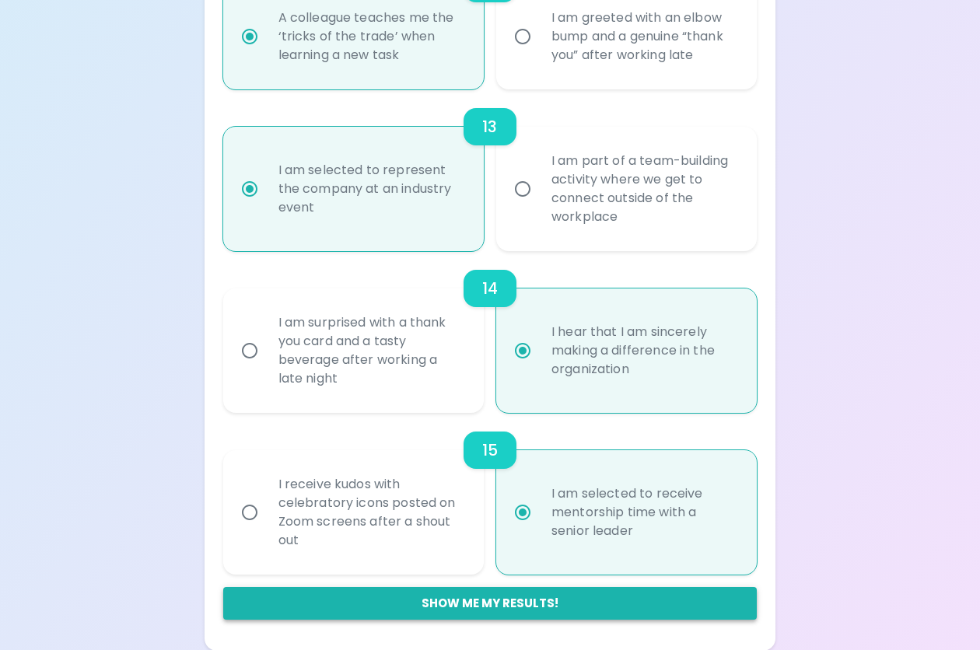
radio input "true"
click at [528, 604] on button "Show me my results!" at bounding box center [490, 603] width 534 height 33
radio input "false"
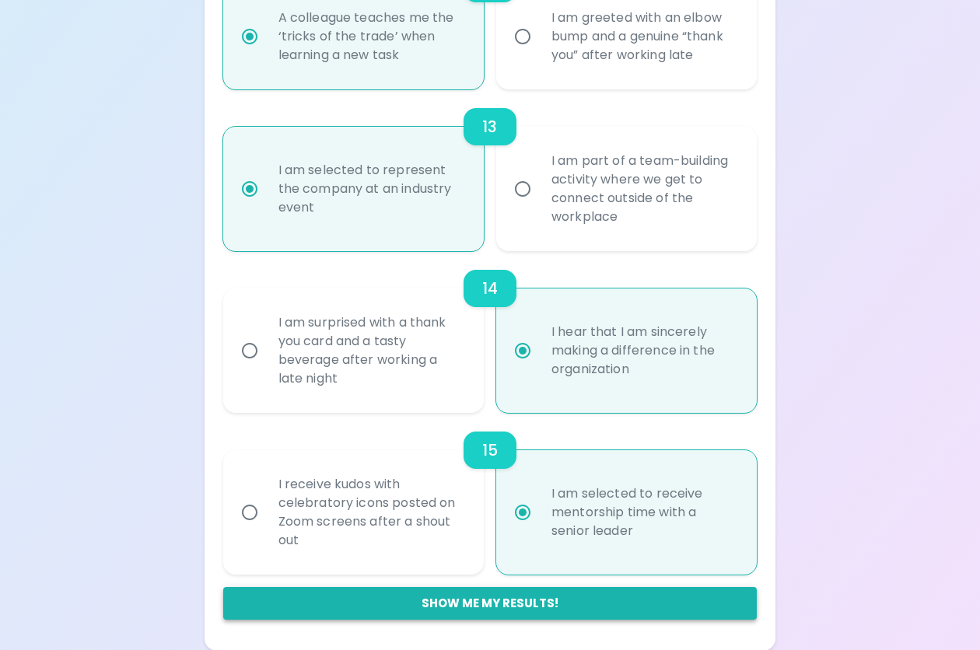
radio input "false"
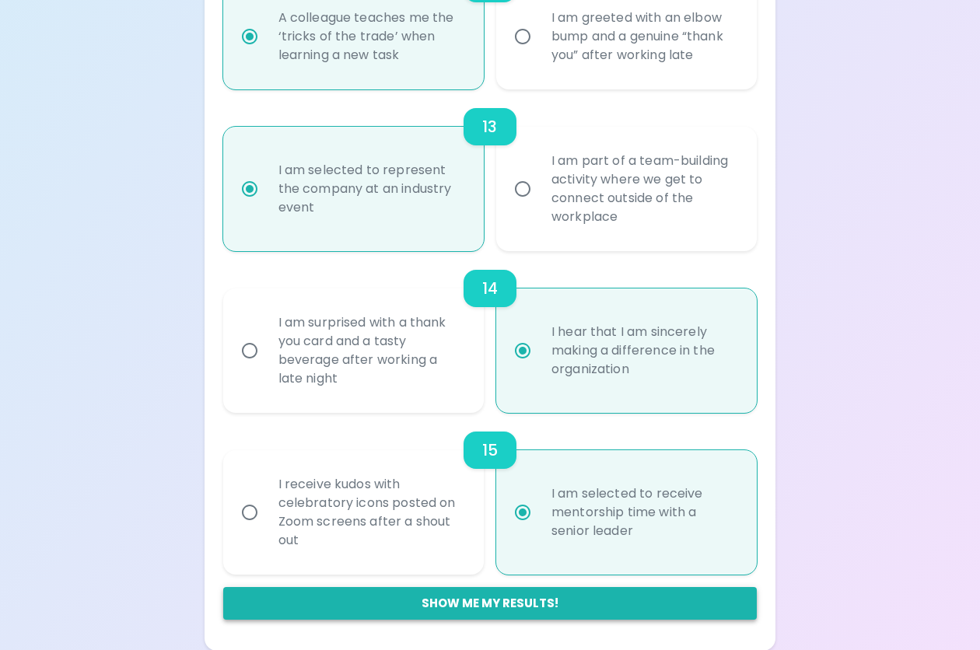
radio input "false"
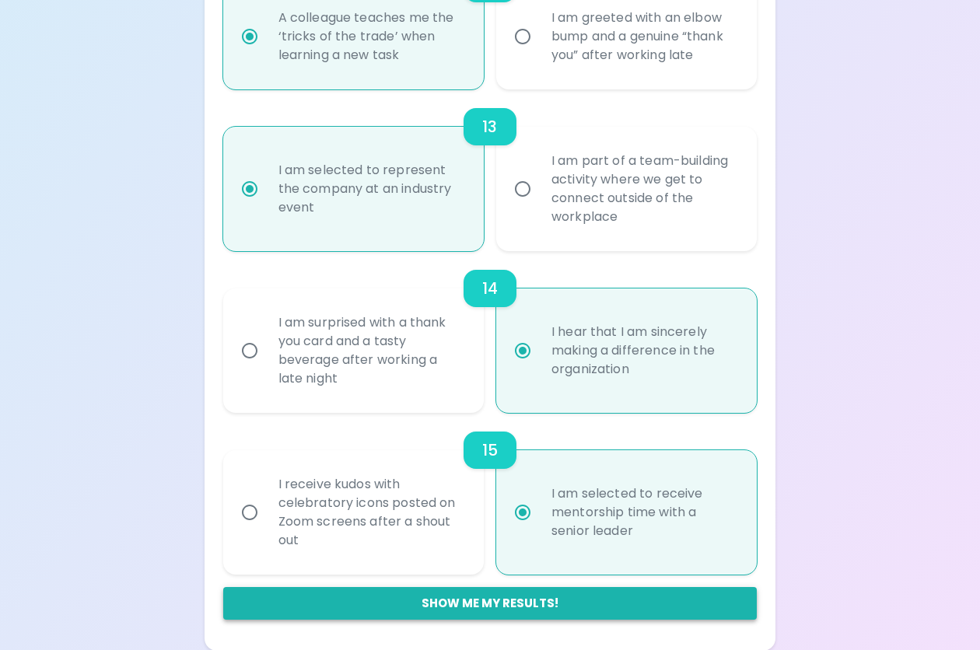
radio input "false"
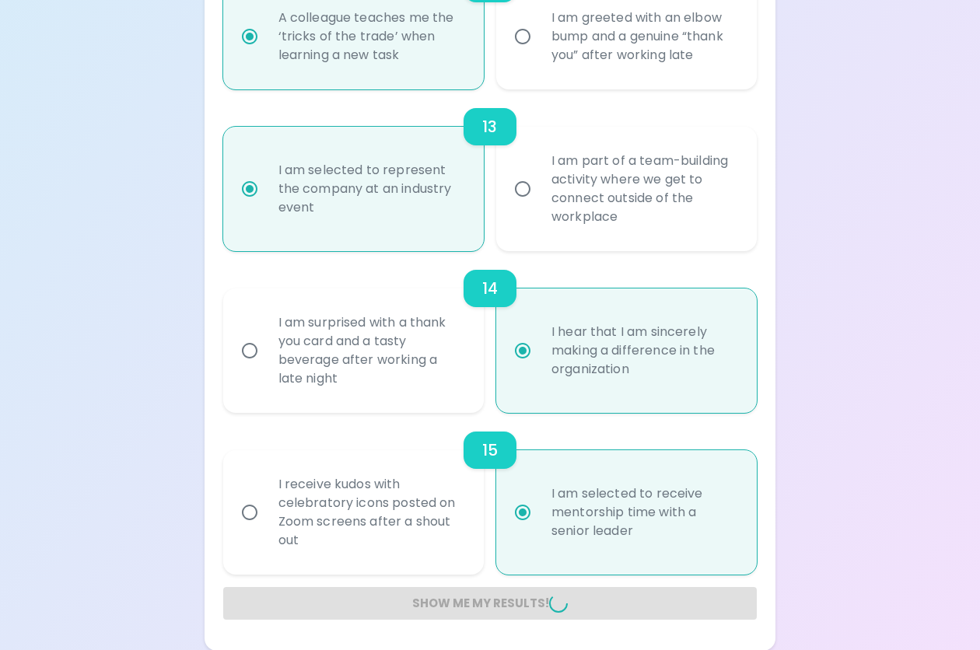
radio input "false"
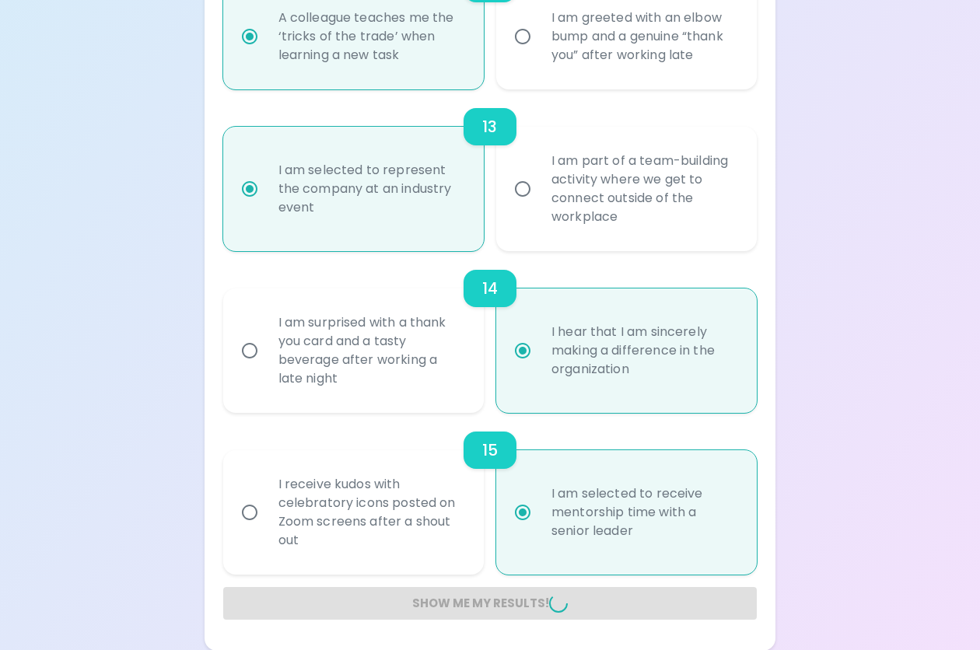
radio input "false"
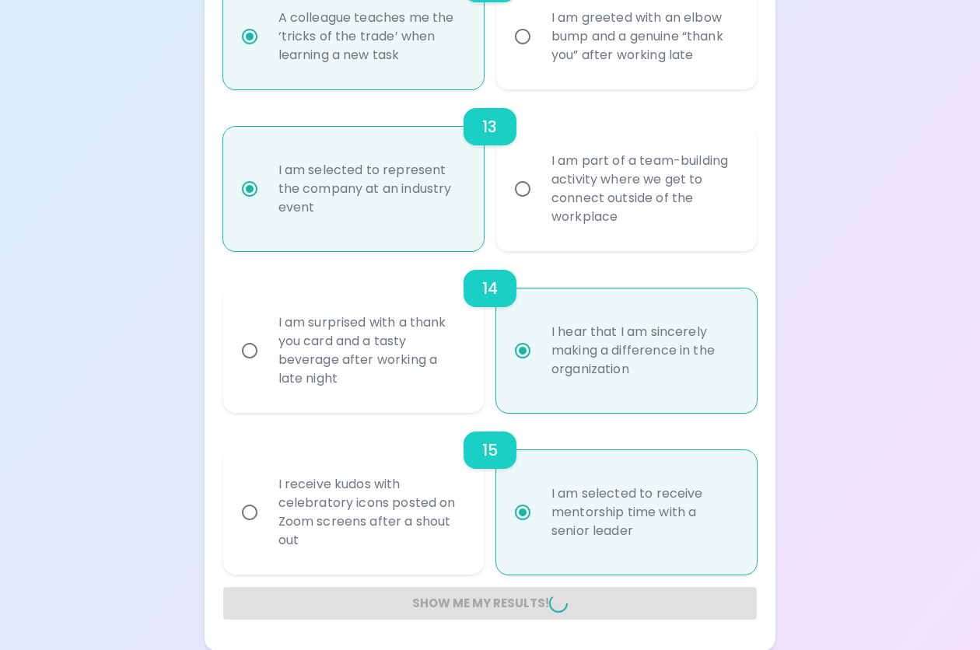
radio input "false"
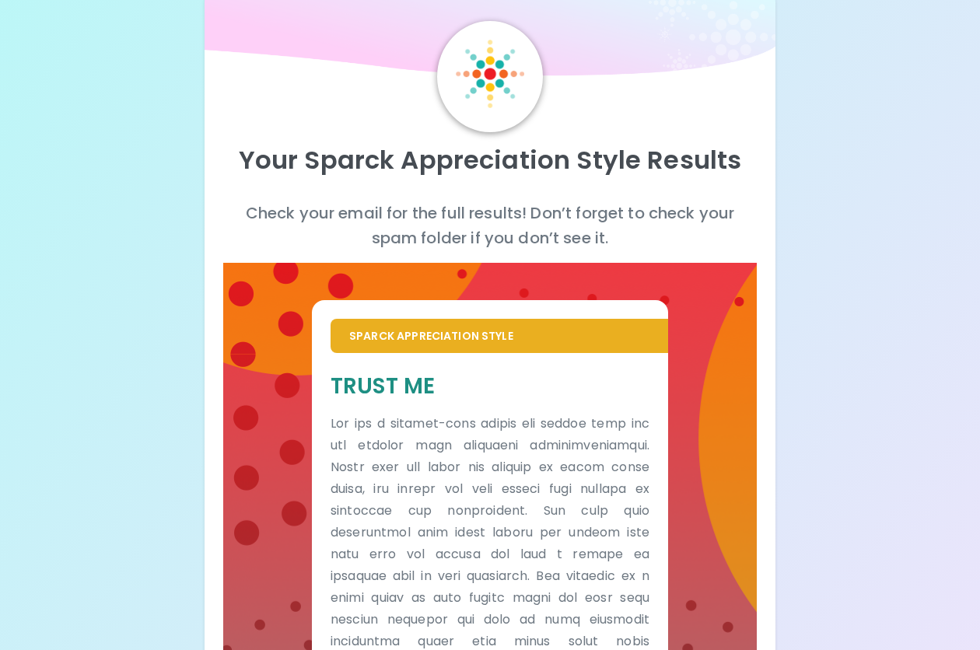
scroll to position [40, 0]
